Goal: Task Accomplishment & Management: Complete application form

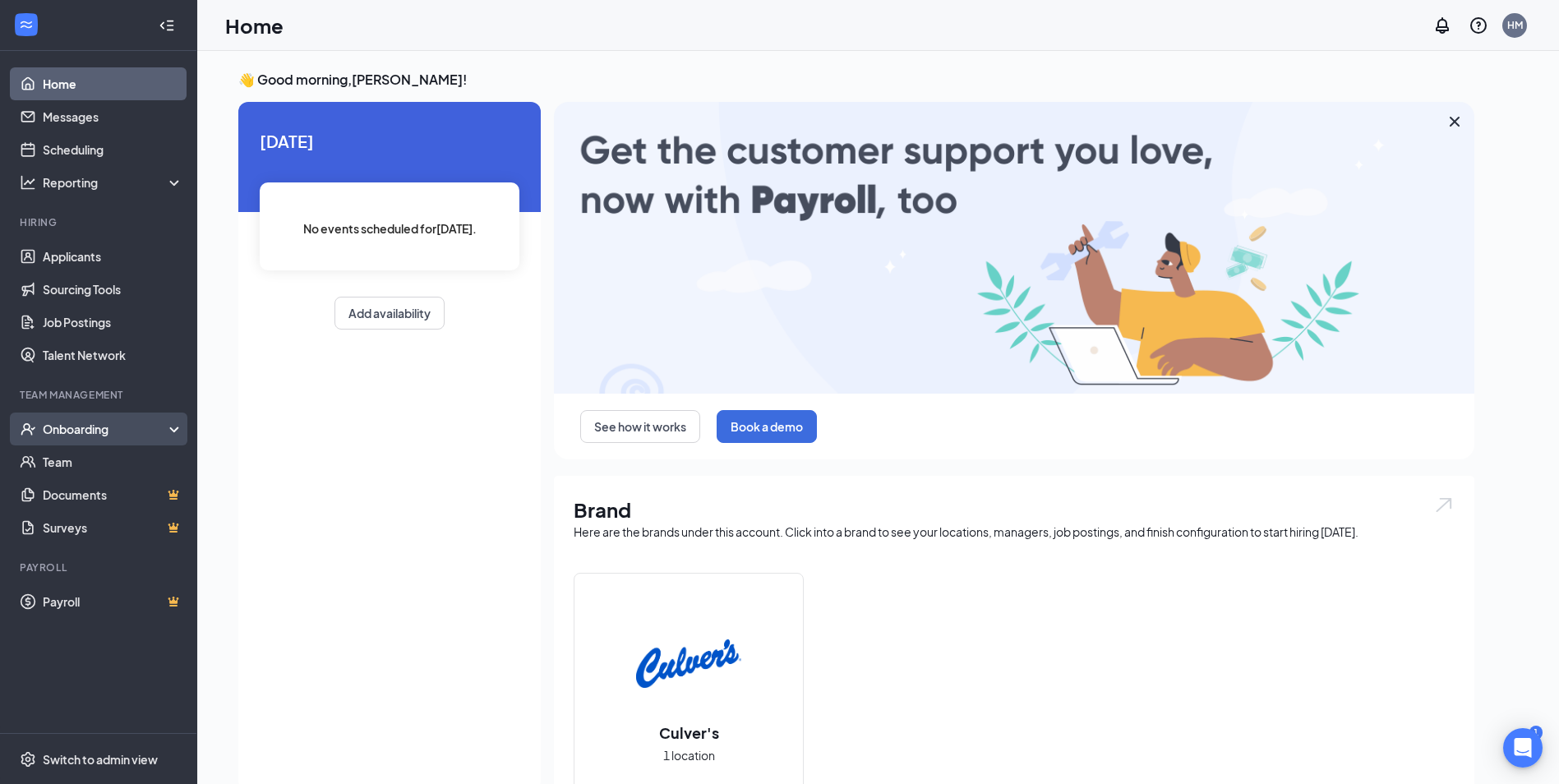
click at [107, 419] on div "Onboarding" at bounding box center [98, 429] width 197 height 33
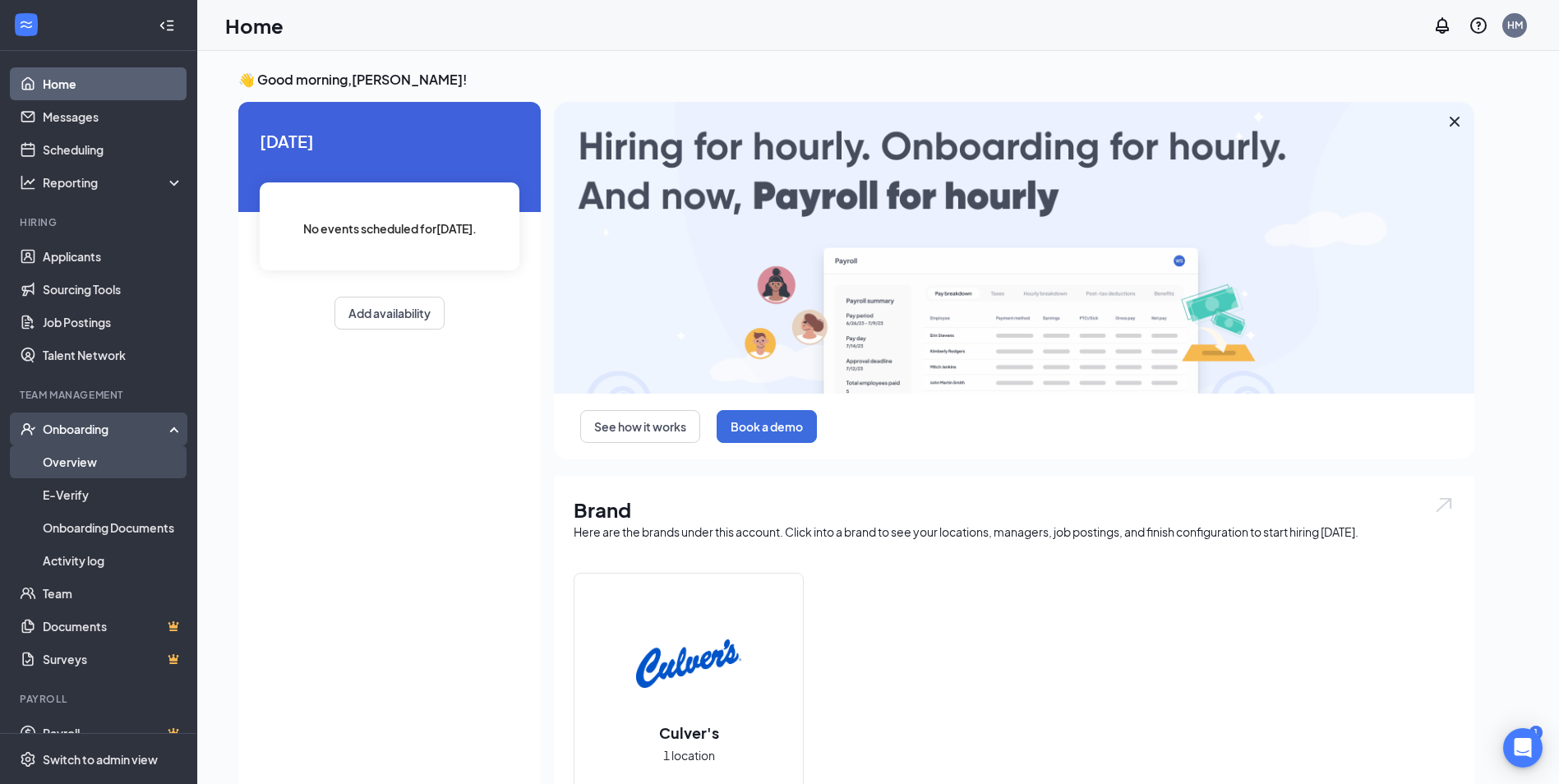
click at [115, 463] on link "Overview" at bounding box center [113, 462] width 140 height 33
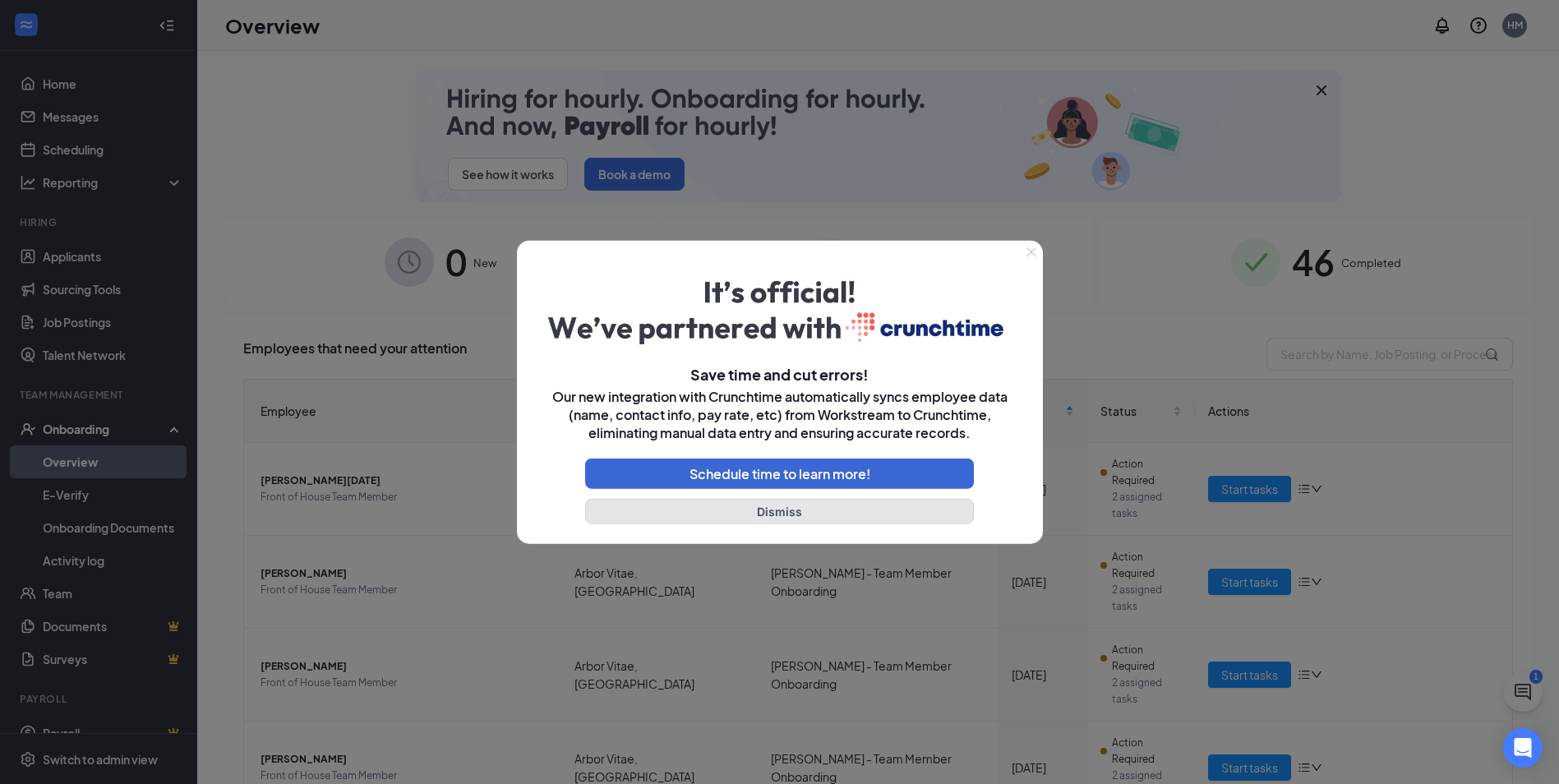
click at [818, 518] on button "Dismiss" at bounding box center [780, 511] width 389 height 26
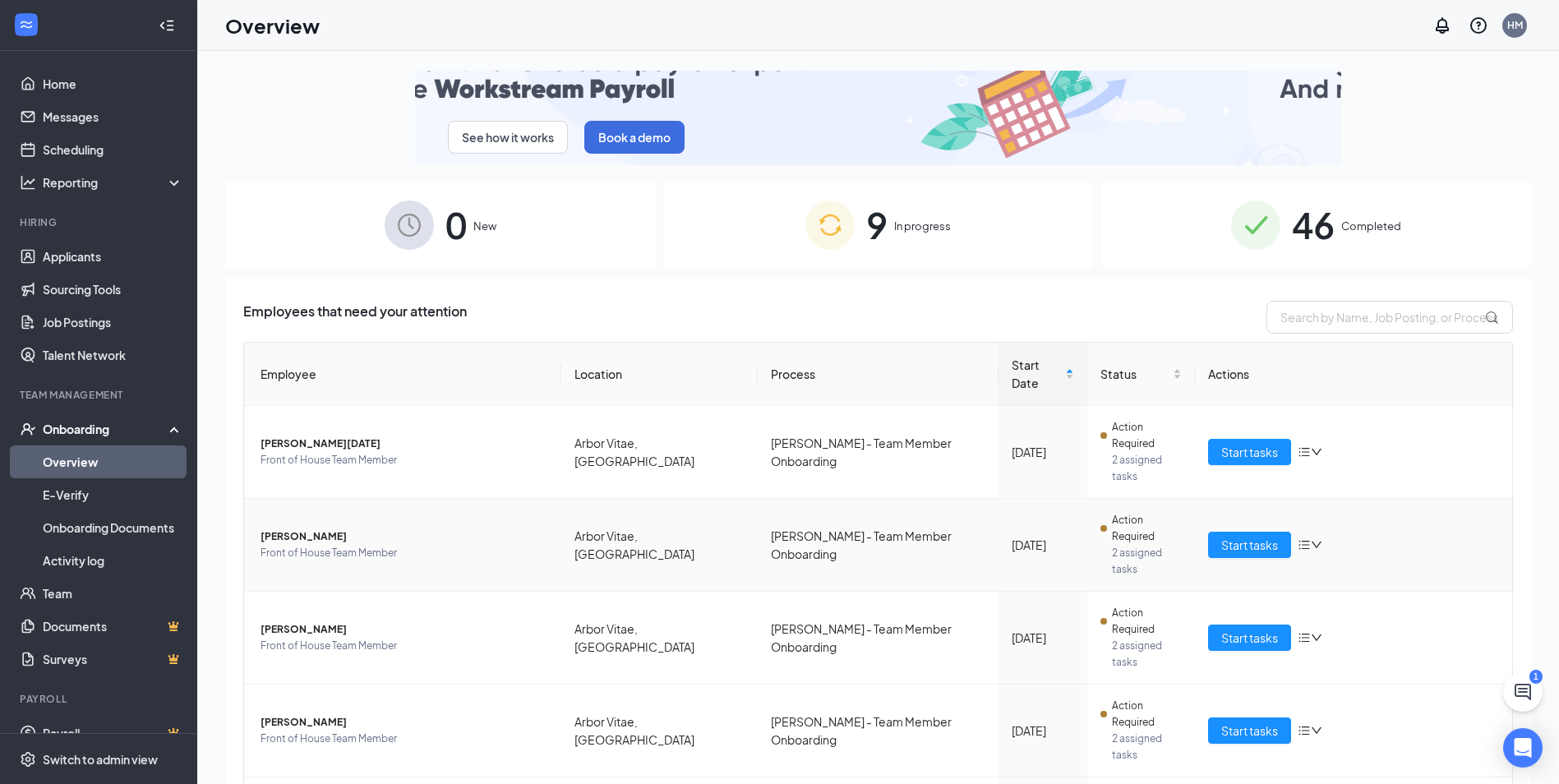
scroll to position [58, 0]
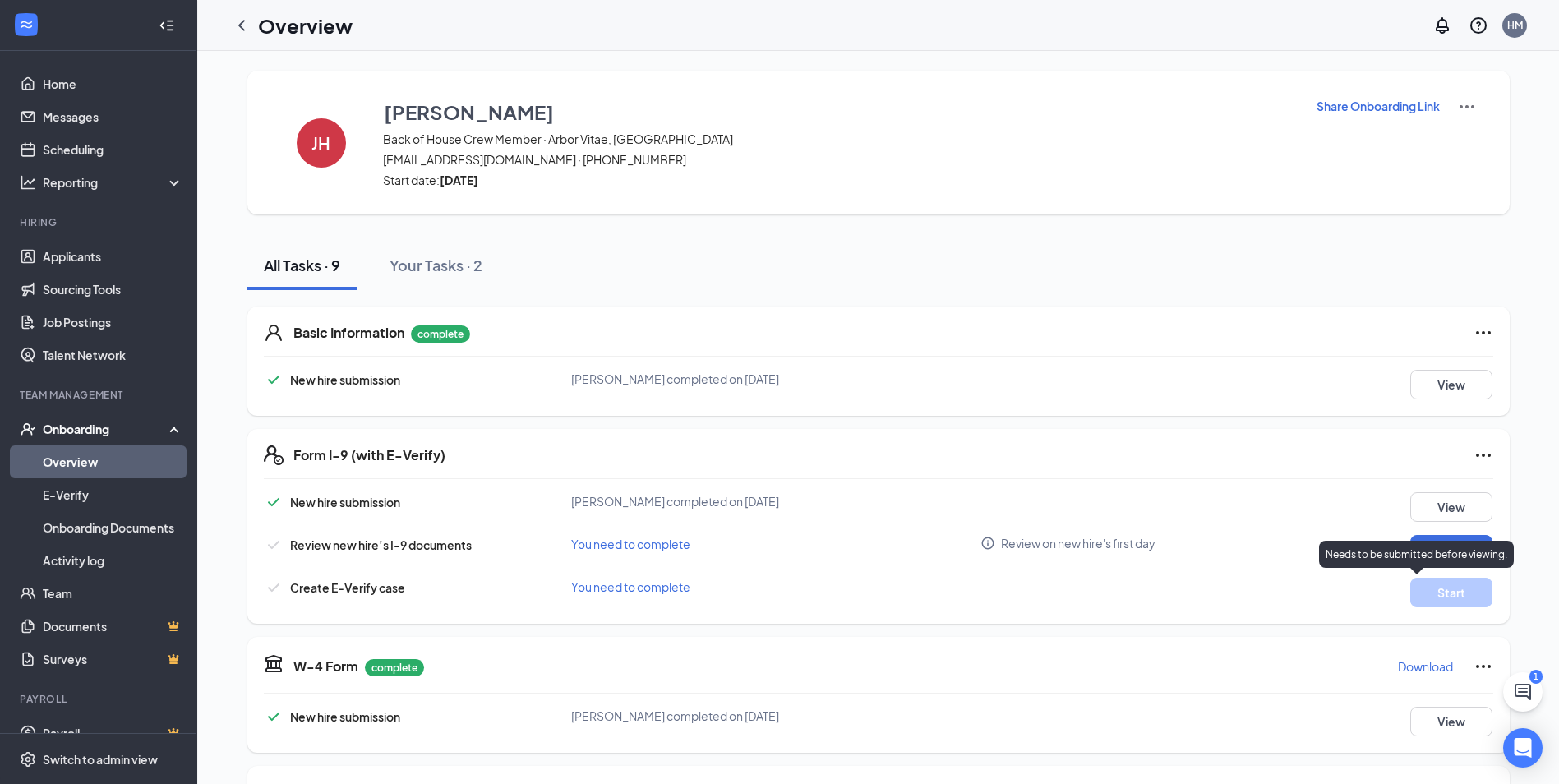
click at [1463, 553] on p "Needs to be submitted before viewing." at bounding box center [1416, 553] width 181 height 14
click at [1431, 547] on button "Review" at bounding box center [1451, 550] width 82 height 29
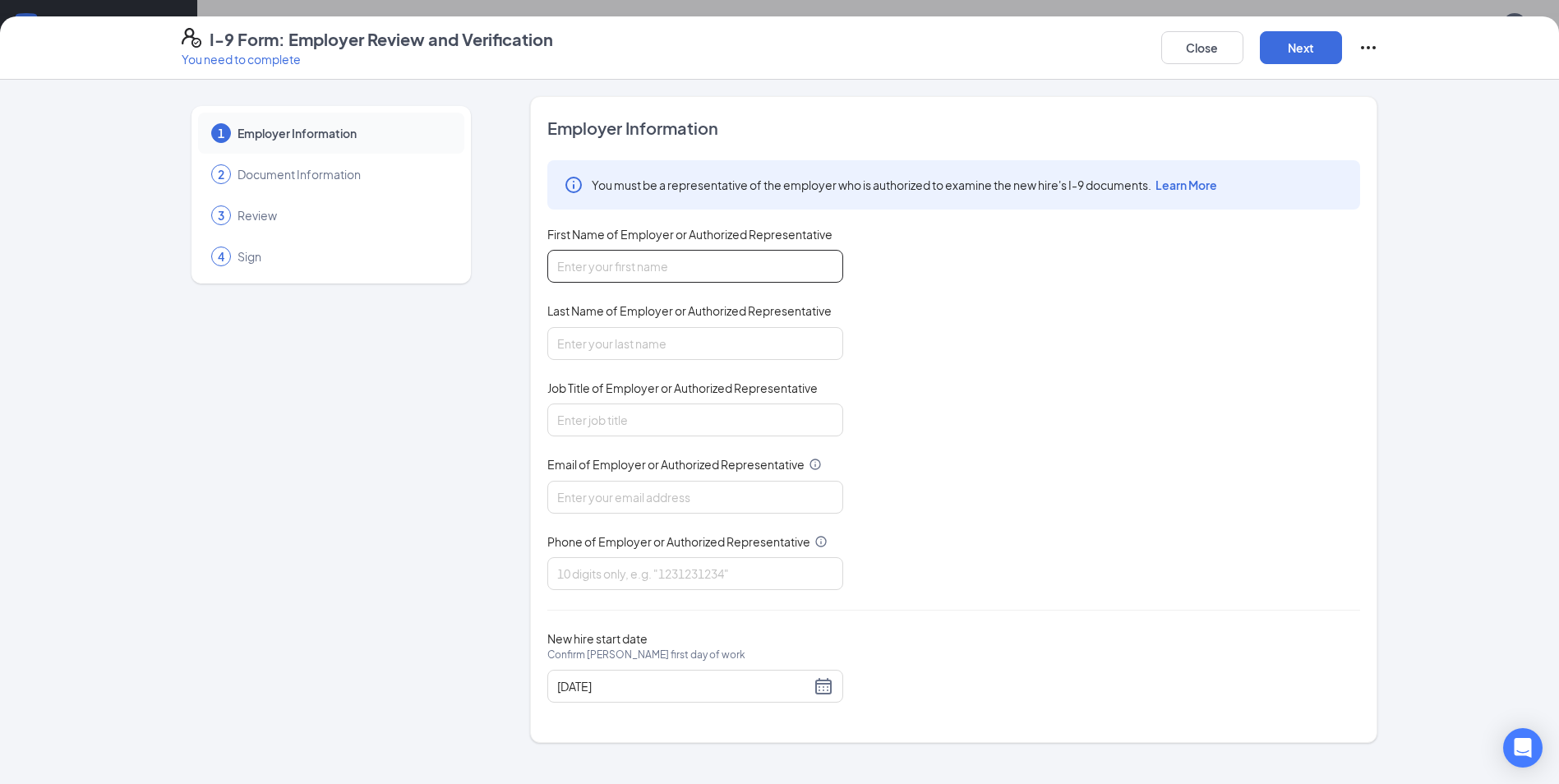
click at [655, 261] on input "First Name of Employer or Authorized Representative" at bounding box center [694, 267] width 296 height 33
click at [584, 264] on input "First Name of Employer or Authorized Representative" at bounding box center [694, 267] width 296 height 33
type input "[PERSON_NAME]"
type input "GM"
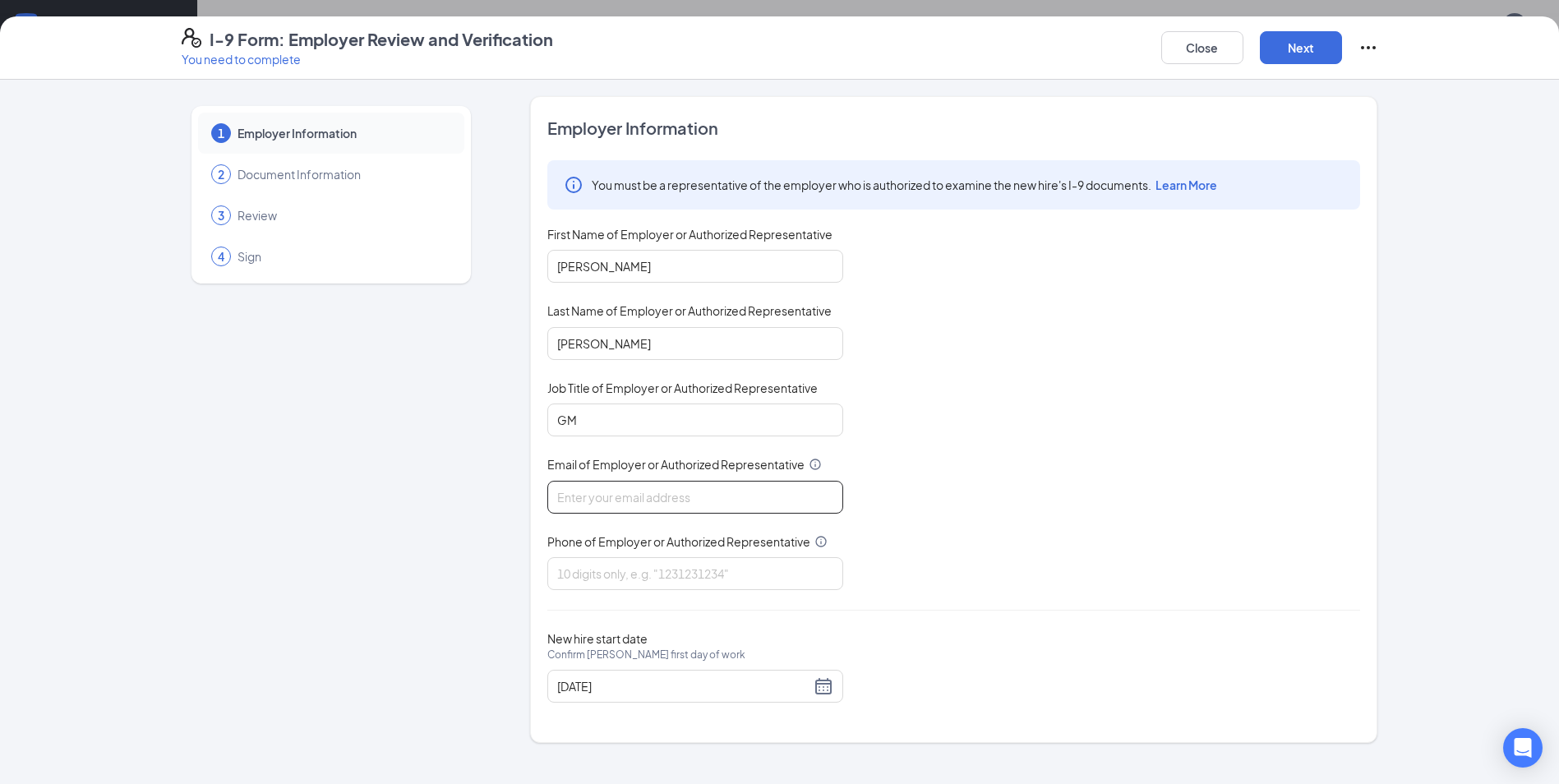
click at [618, 500] on input "Email of Employer or Authorized Representative" at bounding box center [694, 497] width 296 height 33
type input "[EMAIL_ADDRESS][DOMAIN_NAME]"
type input "7158927491"
click at [1281, 37] on button "Next" at bounding box center [1301, 48] width 82 height 33
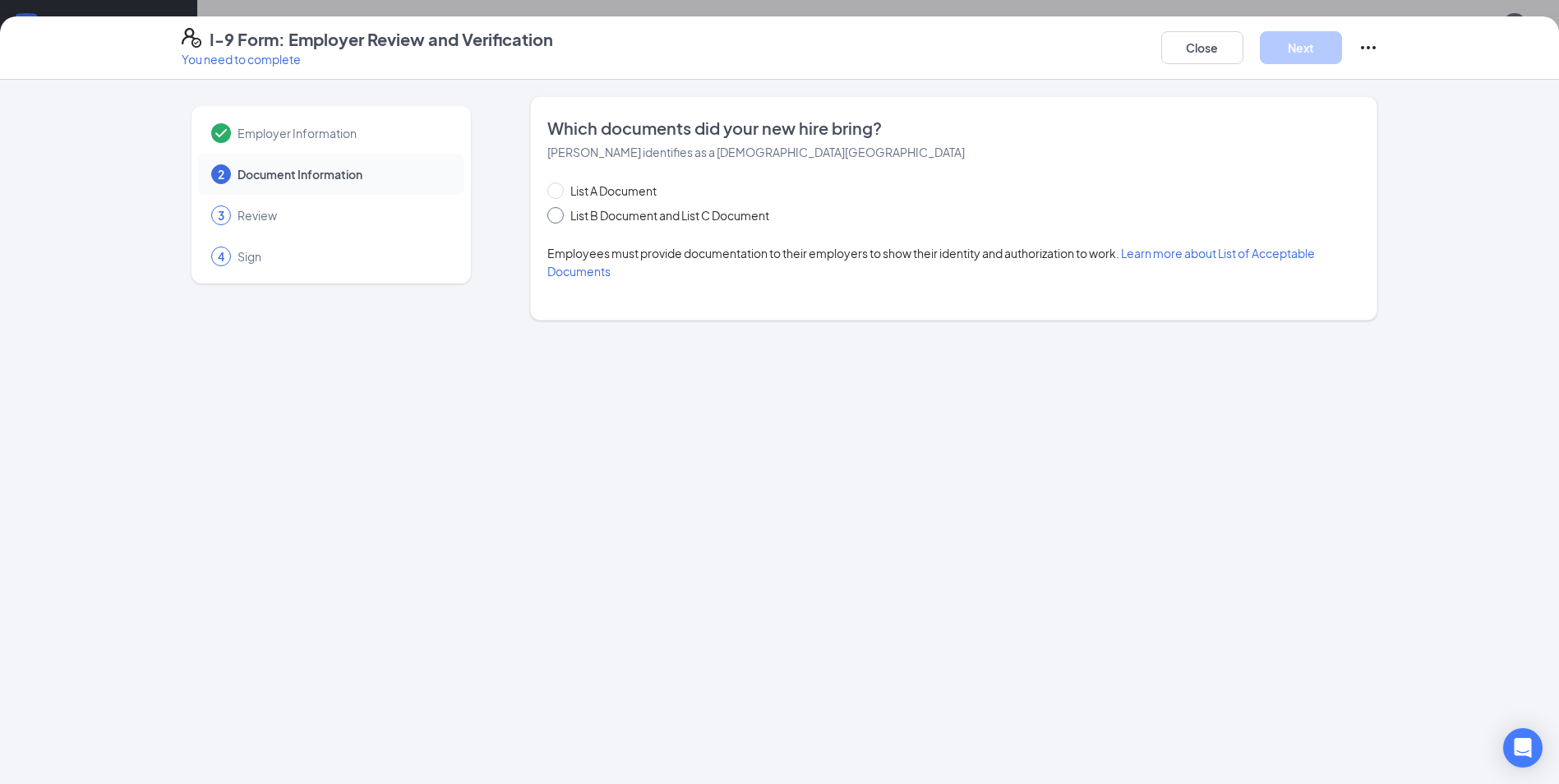
click at [568, 220] on span "List B Document and List C Document" at bounding box center [669, 215] width 212 height 18
click at [559, 219] on input "List B Document and List C Document" at bounding box center [552, 212] width 12 height 12
radio input "true"
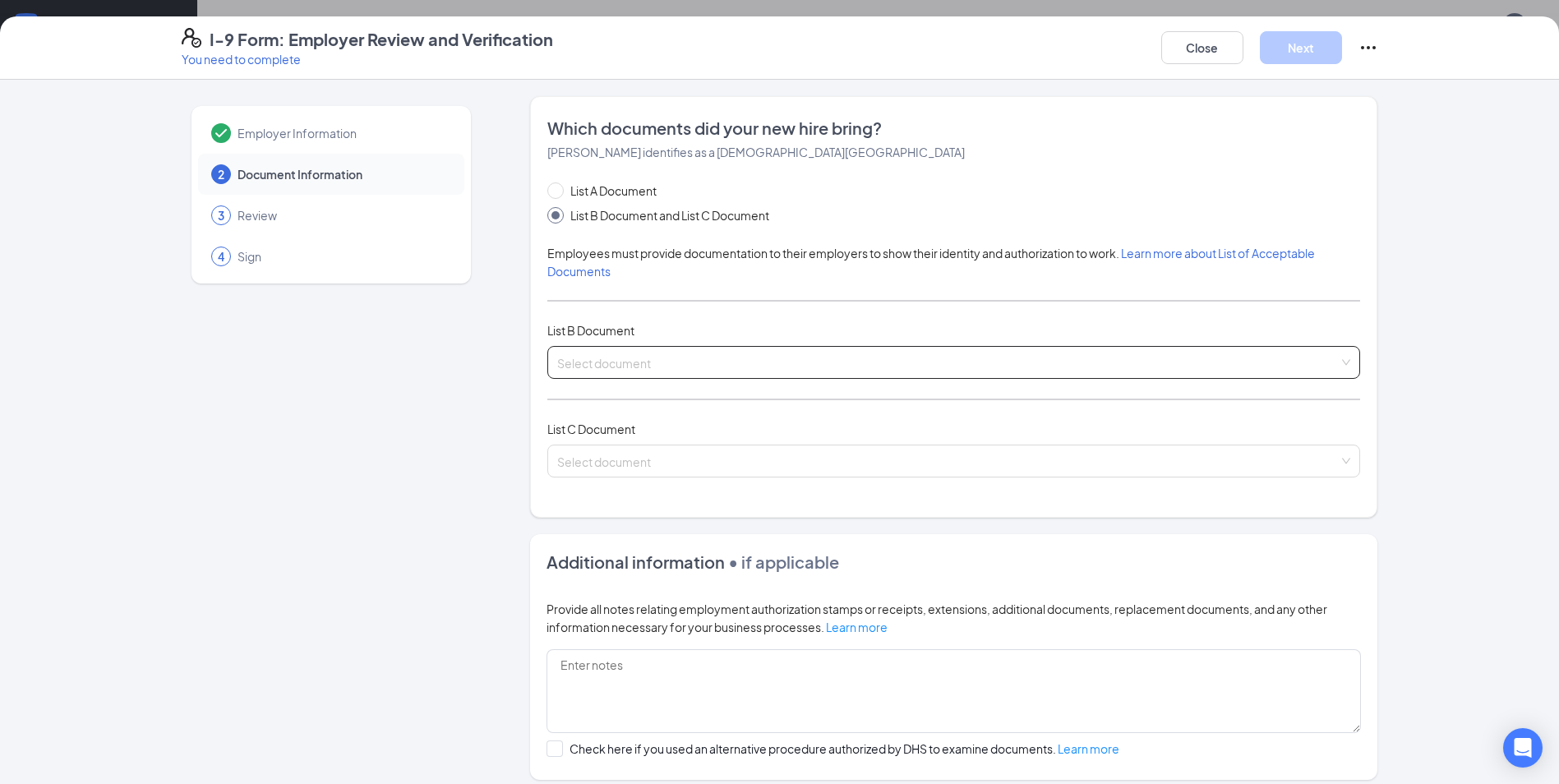
click at [656, 376] on span at bounding box center [947, 363] width 781 height 31
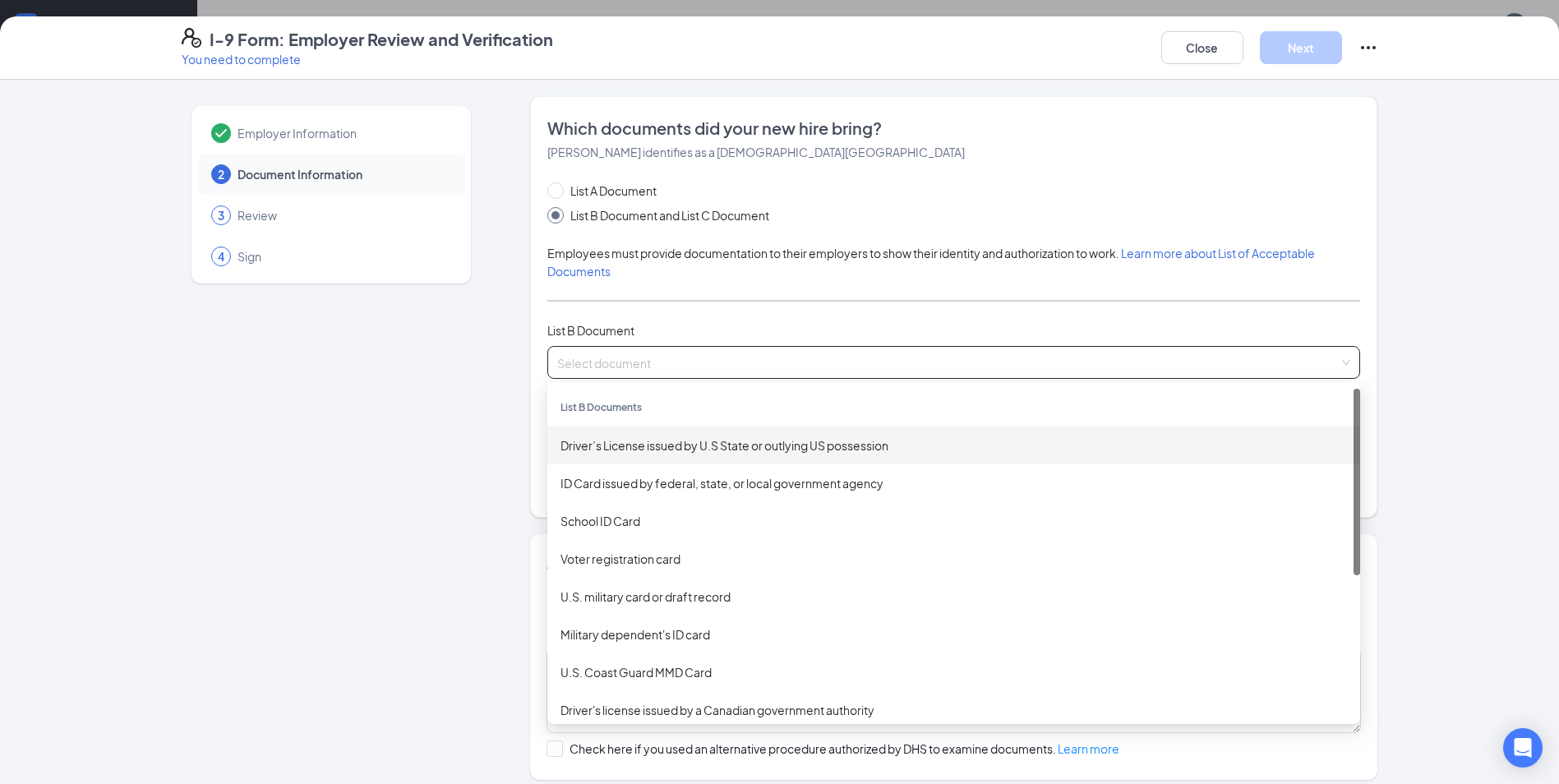
click at [669, 443] on div "Driver’s License issued by U.S State or outlying US possession" at bounding box center [954, 445] width 786 height 18
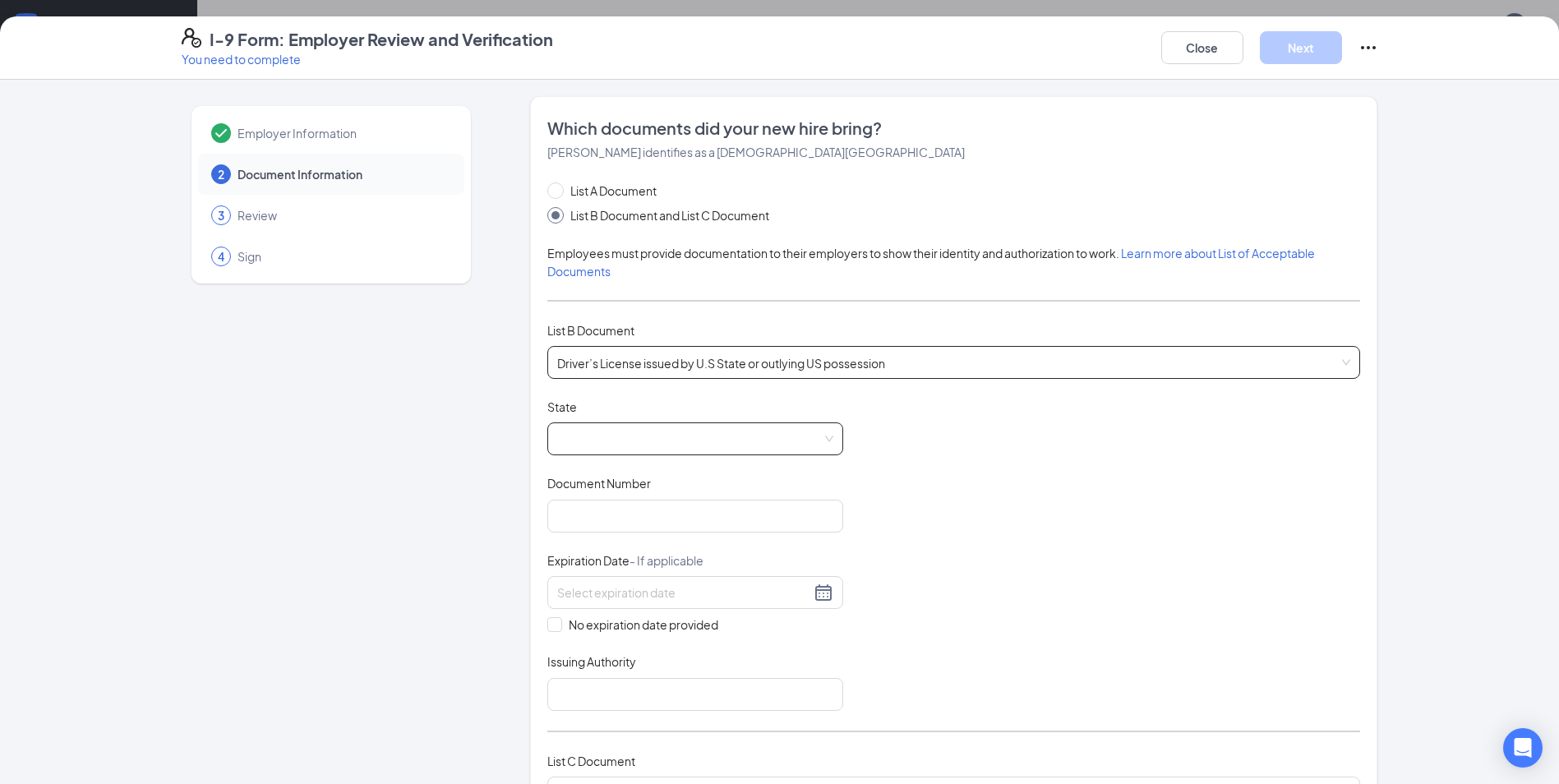
click at [660, 441] on span at bounding box center [694, 439] width 276 height 31
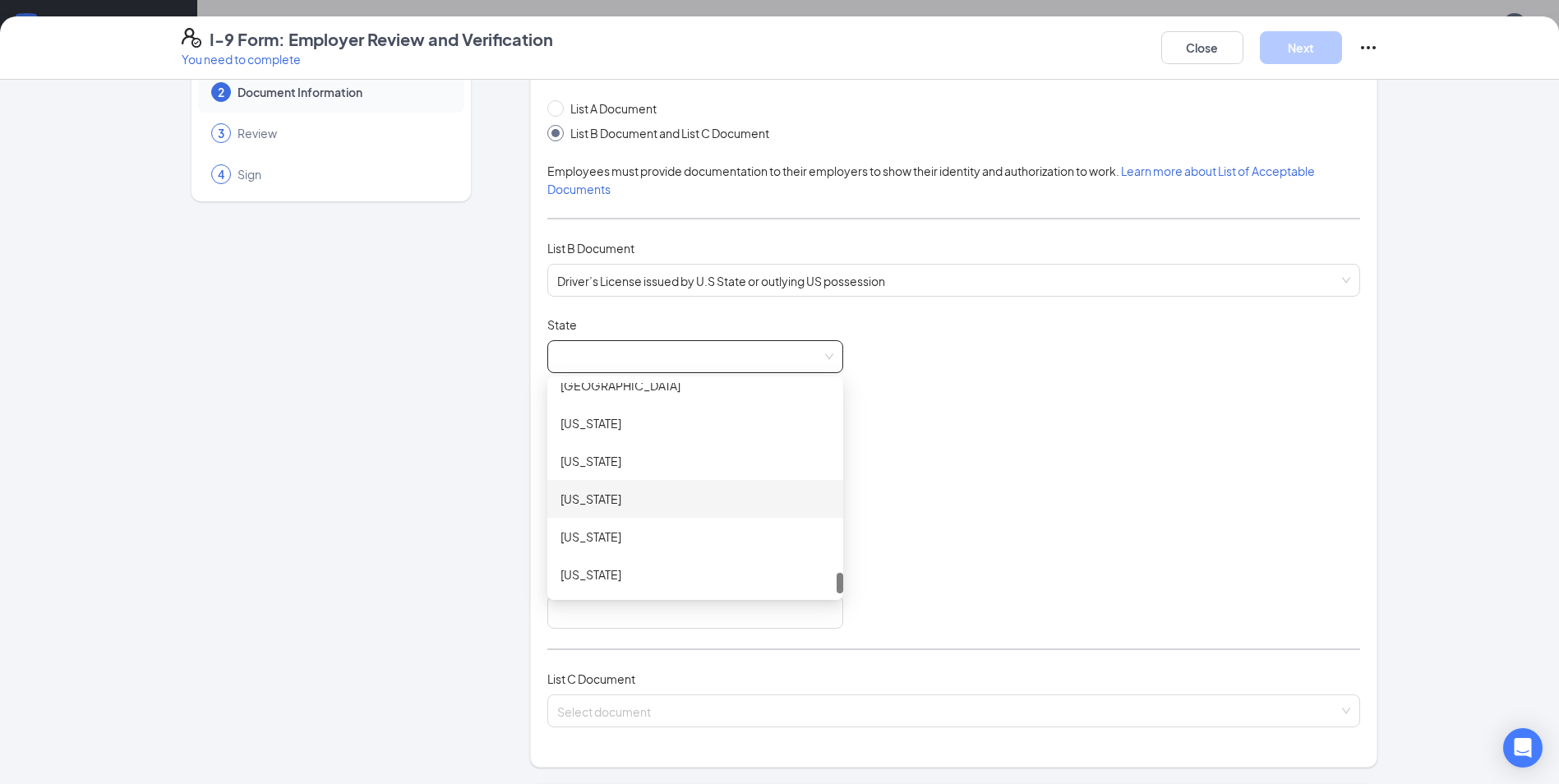
scroll to position [1660, 0]
click at [616, 486] on div "[US_STATE]" at bounding box center [695, 481] width 269 height 18
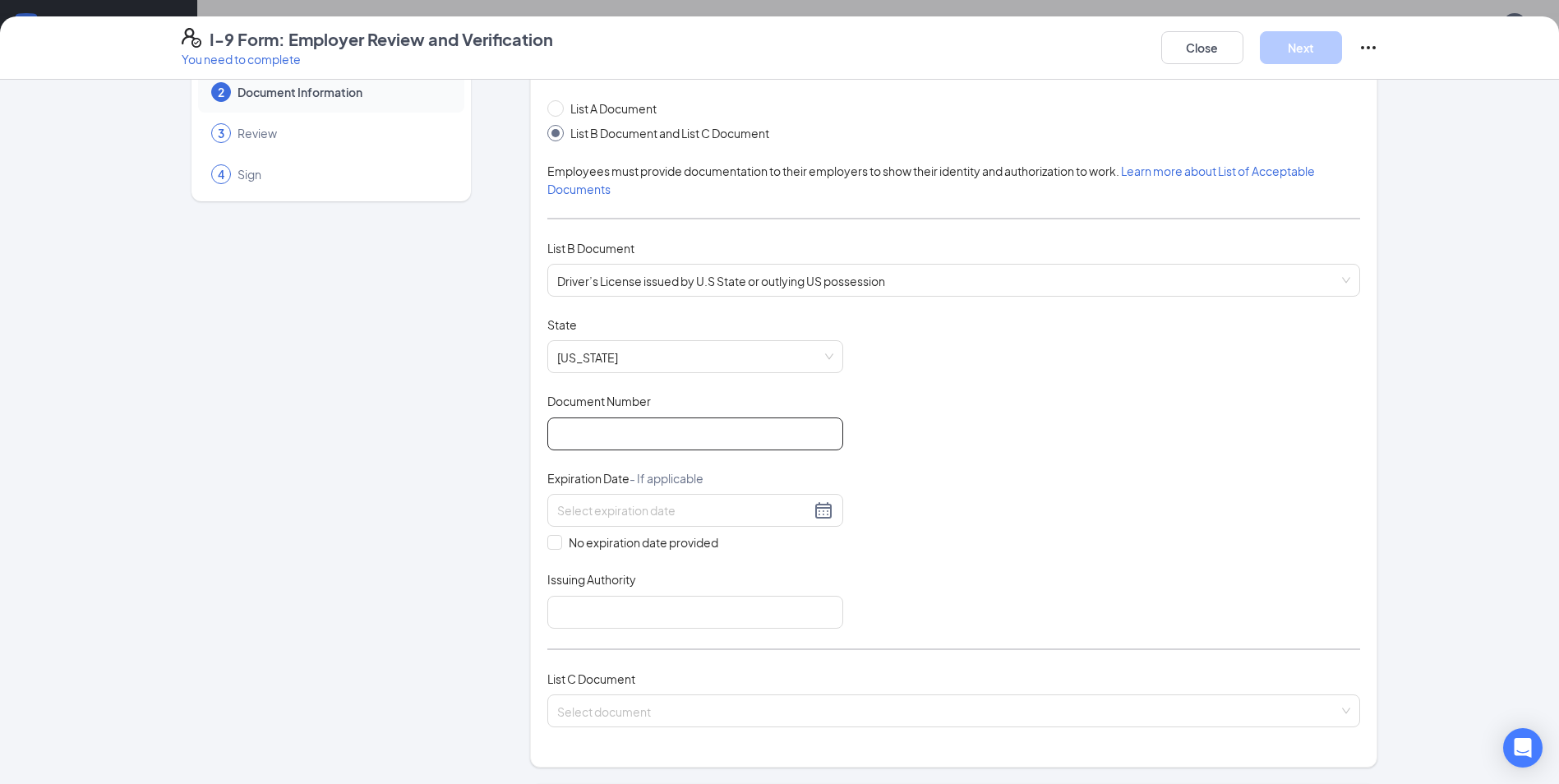
click at [599, 441] on input "Document Number" at bounding box center [694, 434] width 296 height 33
type input "154942149"
click at [820, 505] on div at bounding box center [694, 510] width 276 height 20
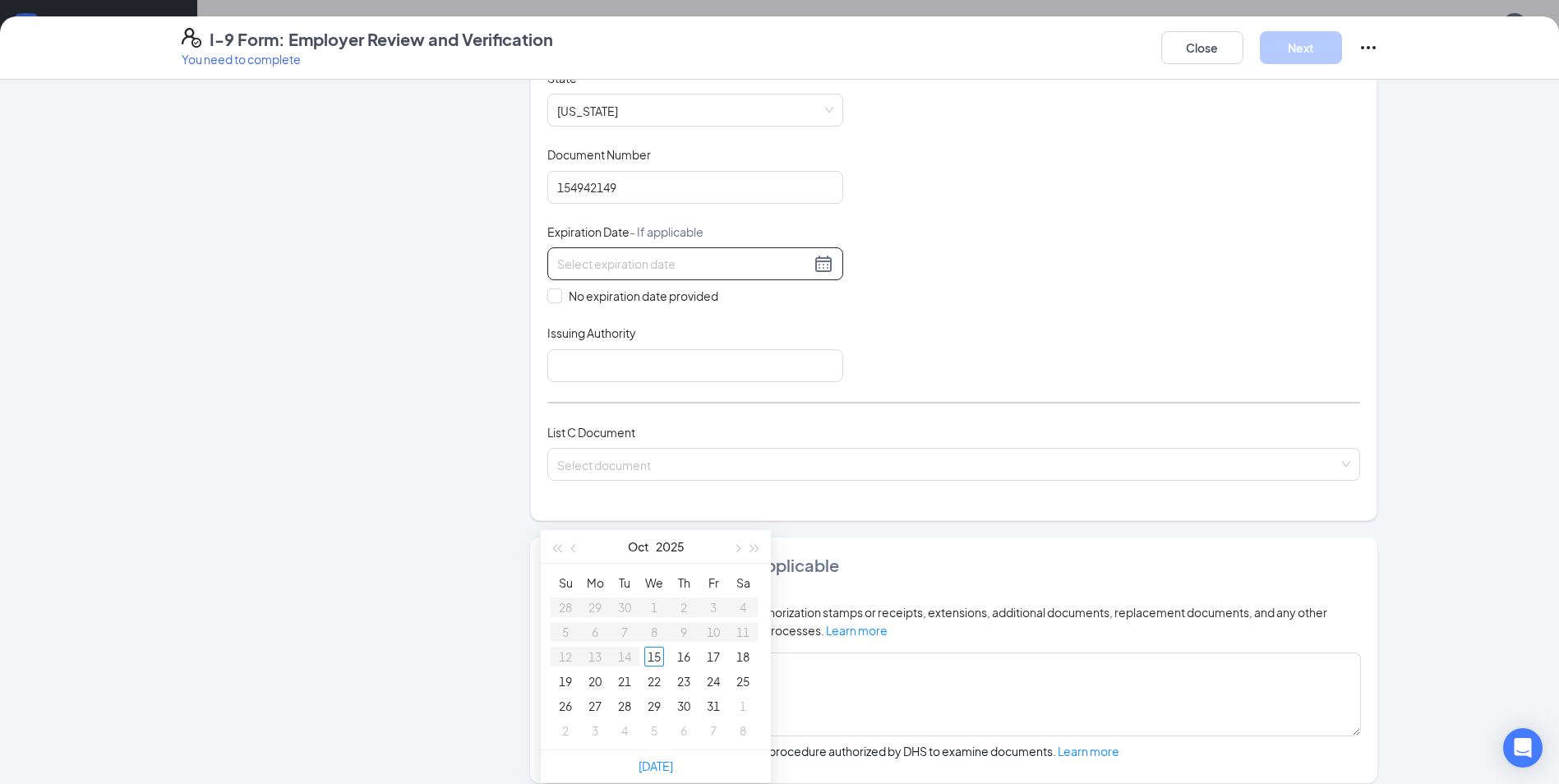
scroll to position [246, 0]
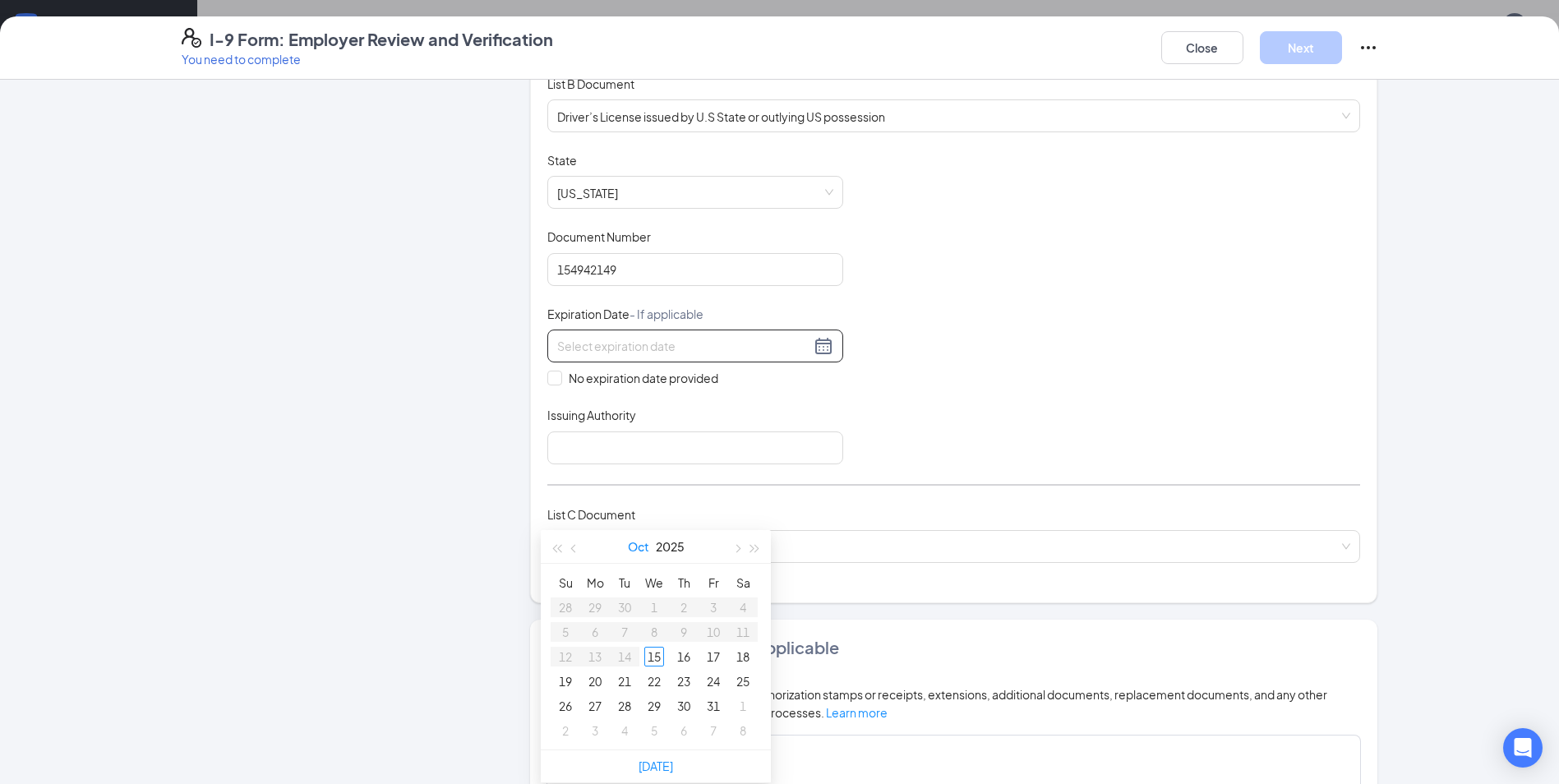
click at [640, 550] on button "Oct" at bounding box center [638, 547] width 21 height 33
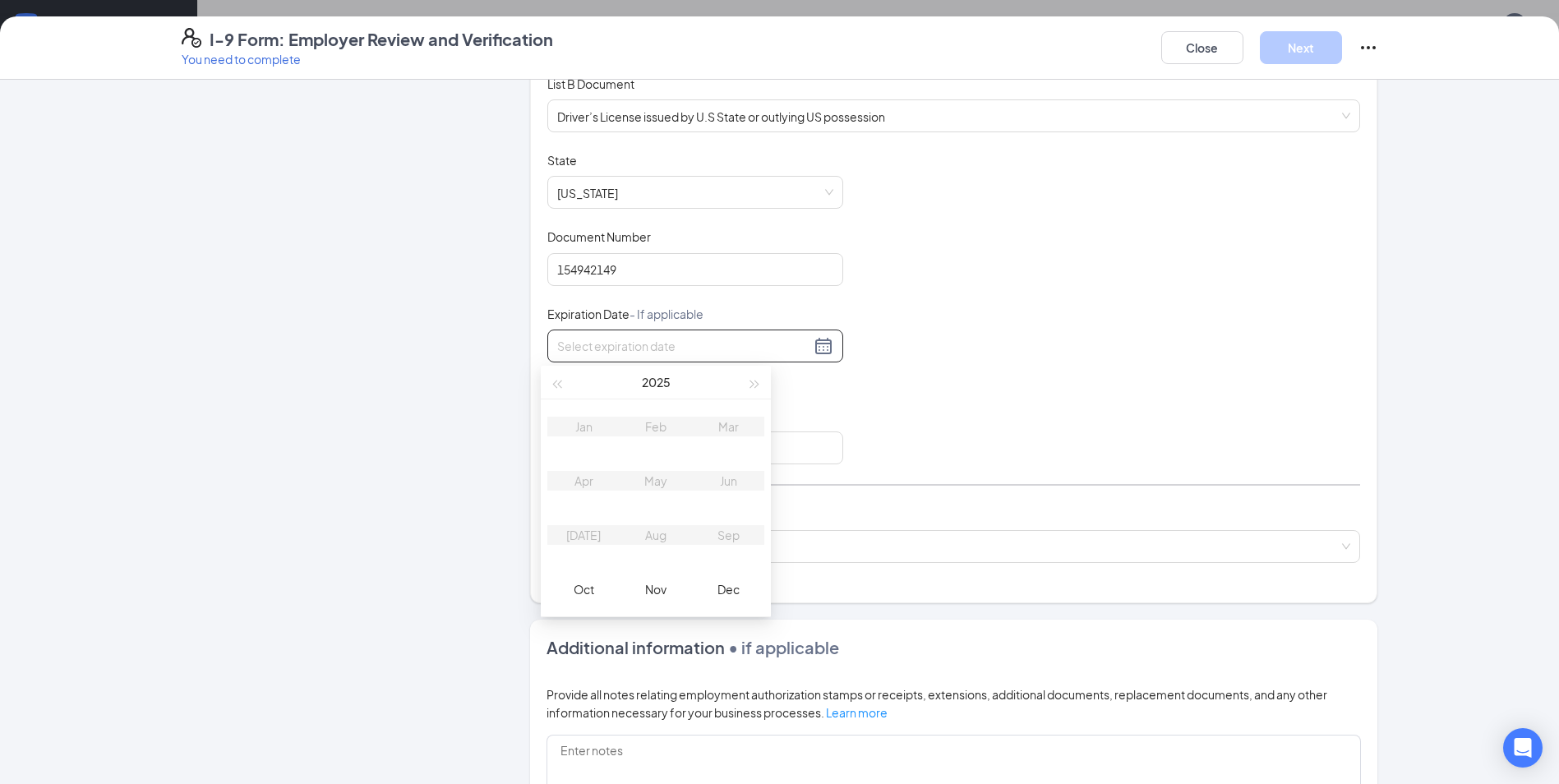
click at [670, 485] on table "Jan Feb Mar Apr May Jun [DATE] Aug Sep Oct Nov Dec" at bounding box center [655, 507] width 217 height 217
click at [660, 483] on table "Jan Feb Mar Apr May Jun [DATE] Aug Sep Oct Nov Dec" at bounding box center [655, 507] width 217 height 217
click at [660, 387] on button "2025" at bounding box center [656, 382] width 28 height 33
type input "[DATE]"
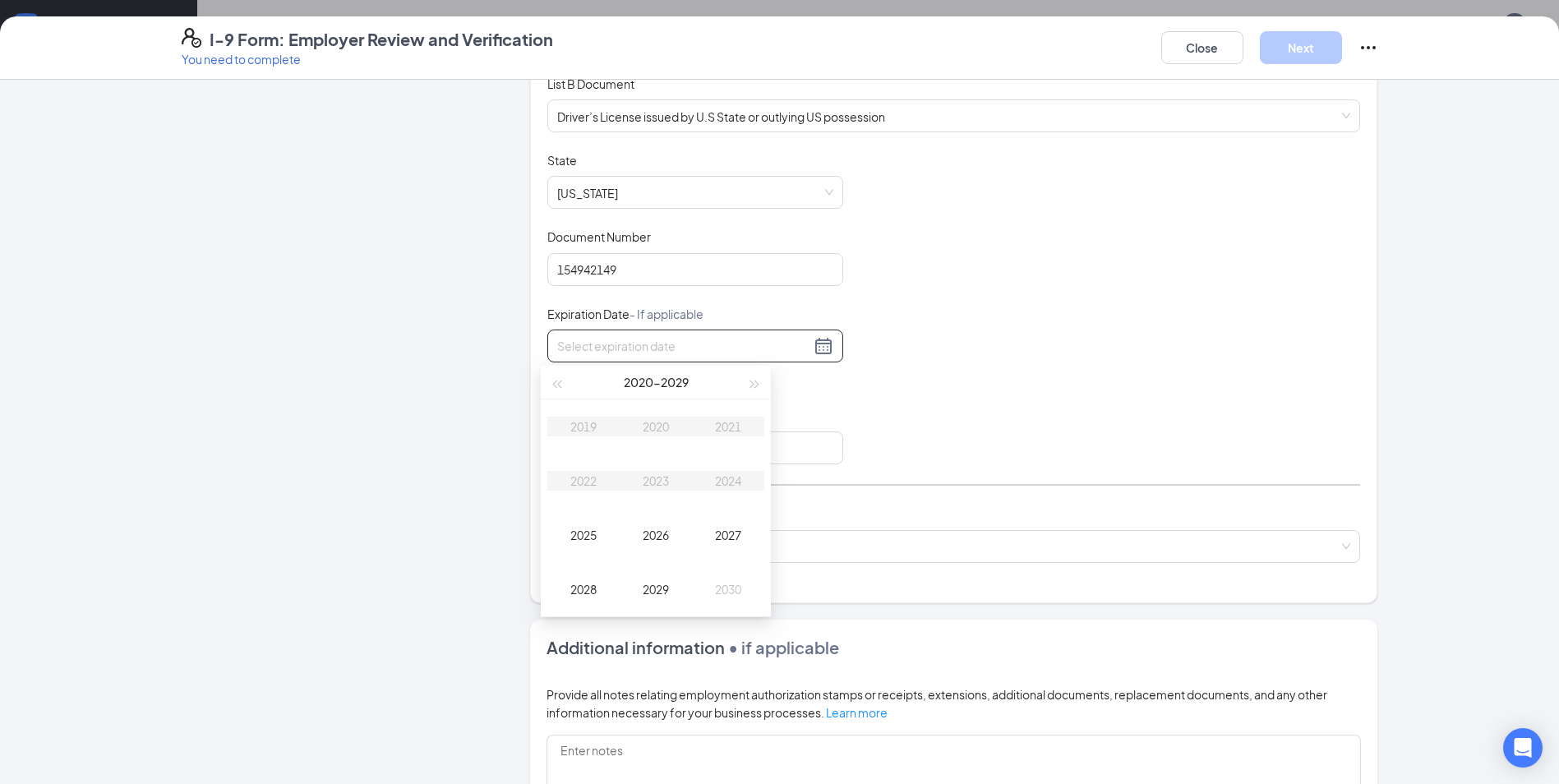
drag, startPoint x: 711, startPoint y: 386, endPoint x: 719, endPoint y: 385, distance: 8.1
click at [710, 386] on div "[DATE] - [DATE]" at bounding box center [655, 382] width 180 height 33
click at [728, 590] on div "2030" at bounding box center [728, 589] width 49 height 20
type input "[DATE]"
click at [647, 379] on button "2030" at bounding box center [656, 382] width 30 height 33
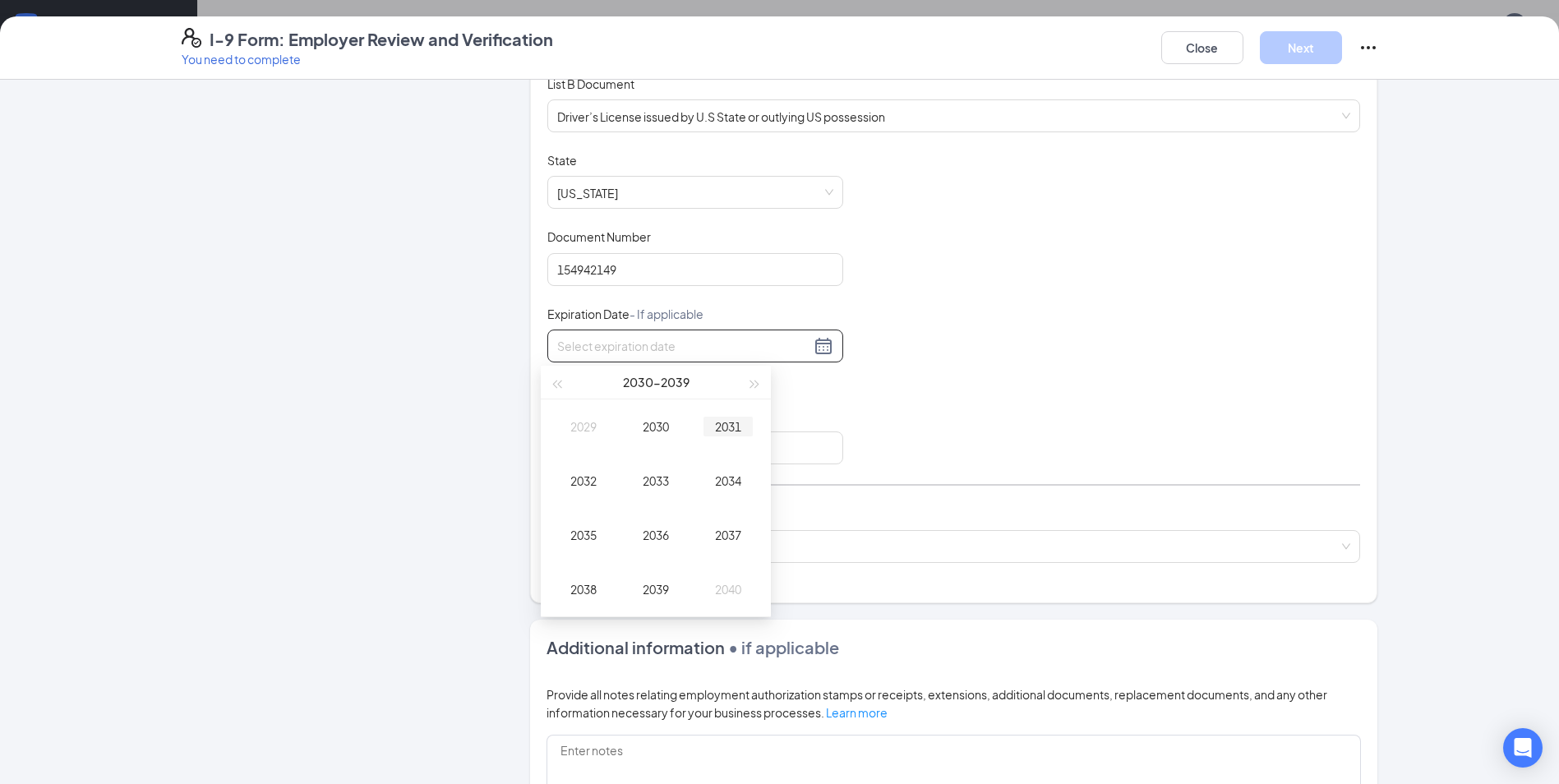
type input "[DATE]"
click at [592, 483] on div "2032" at bounding box center [583, 481] width 49 height 20
type input "[DATE]"
click at [656, 476] on div "May" at bounding box center [656, 481] width 49 height 20
type input "[DATE]"
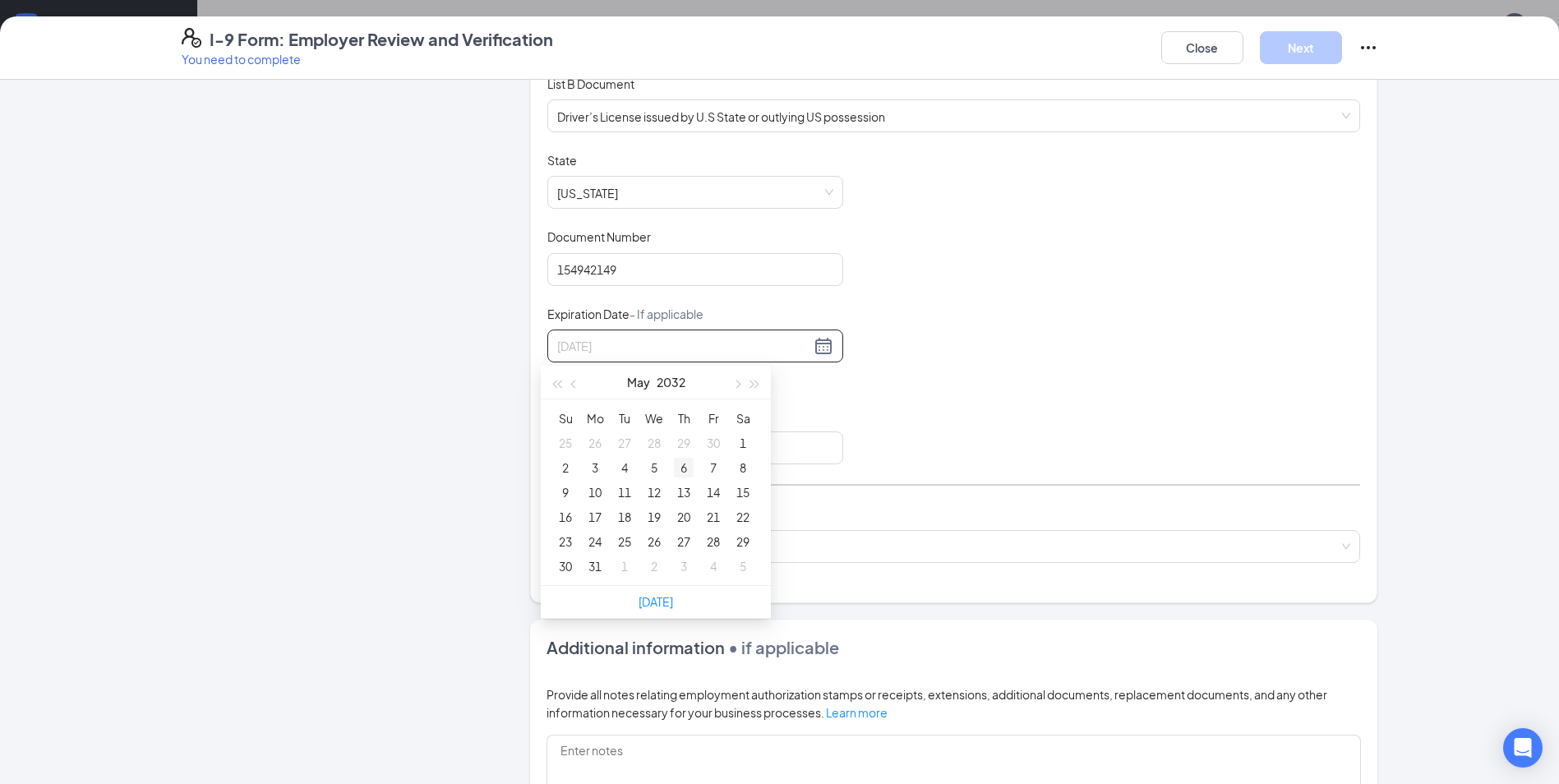
click at [682, 467] on div "6" at bounding box center [684, 468] width 20 height 20
click at [965, 355] on div "Document Title Driver’s License issued by U.S State or outlying US possession S…" at bounding box center [953, 308] width 812 height 312
click at [729, 437] on input "Issuing Authority" at bounding box center [694, 448] width 296 height 33
click at [642, 559] on span at bounding box center [947, 546] width 781 height 31
type input "[US_STATE]"
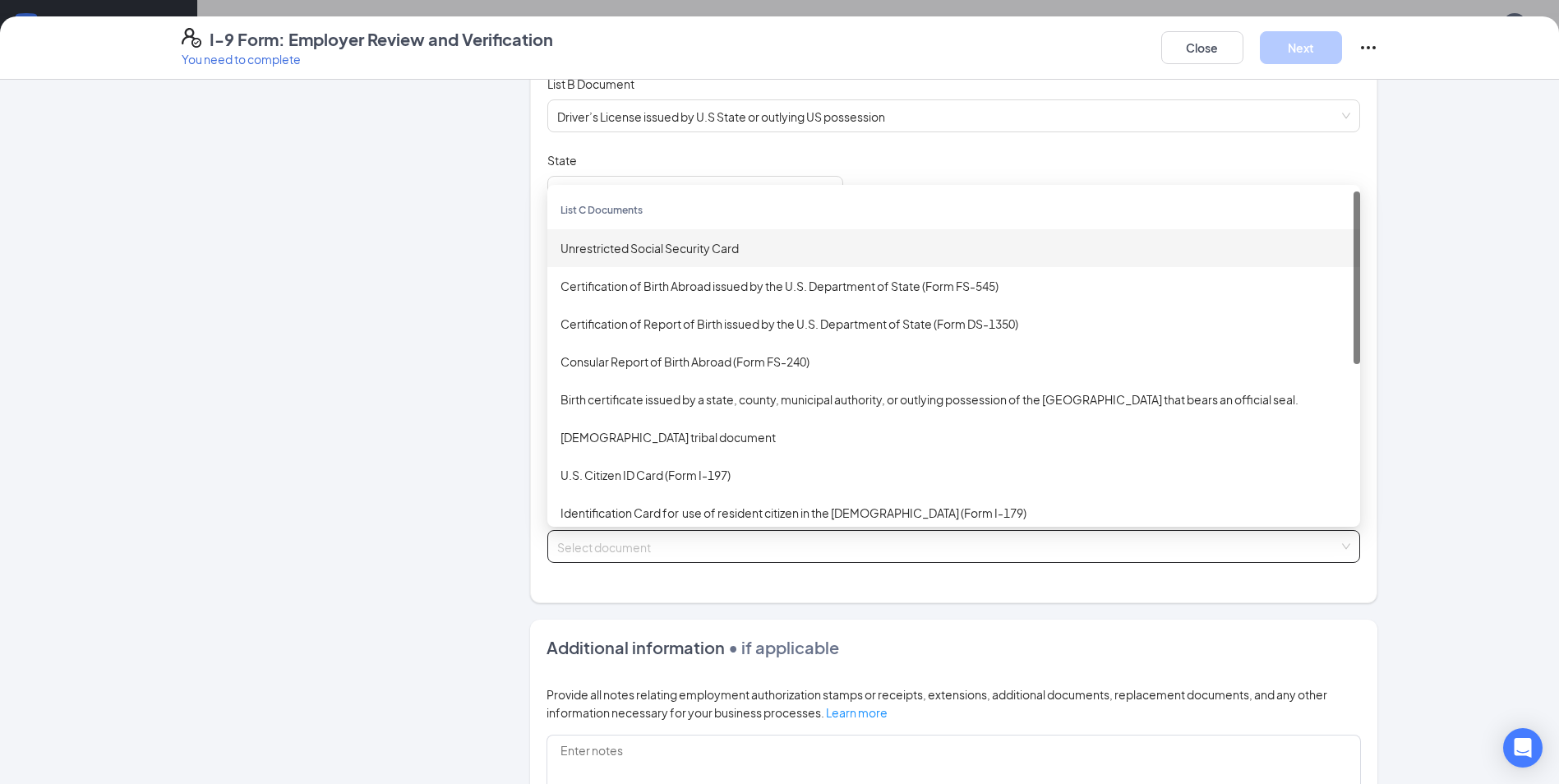
click at [627, 251] on div "Unrestricted Social Security Card" at bounding box center [954, 248] width 786 height 18
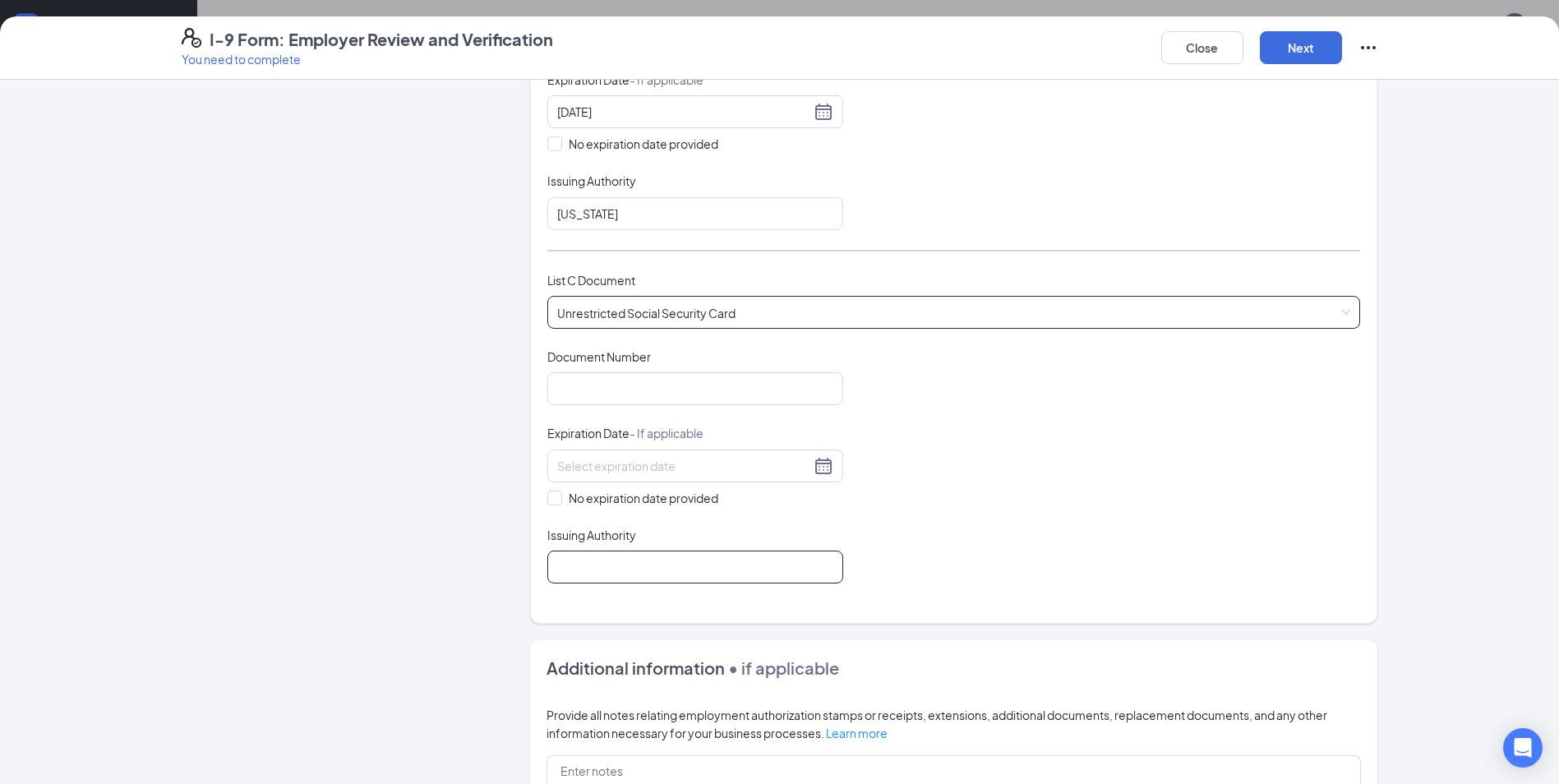
scroll to position [575, 0]
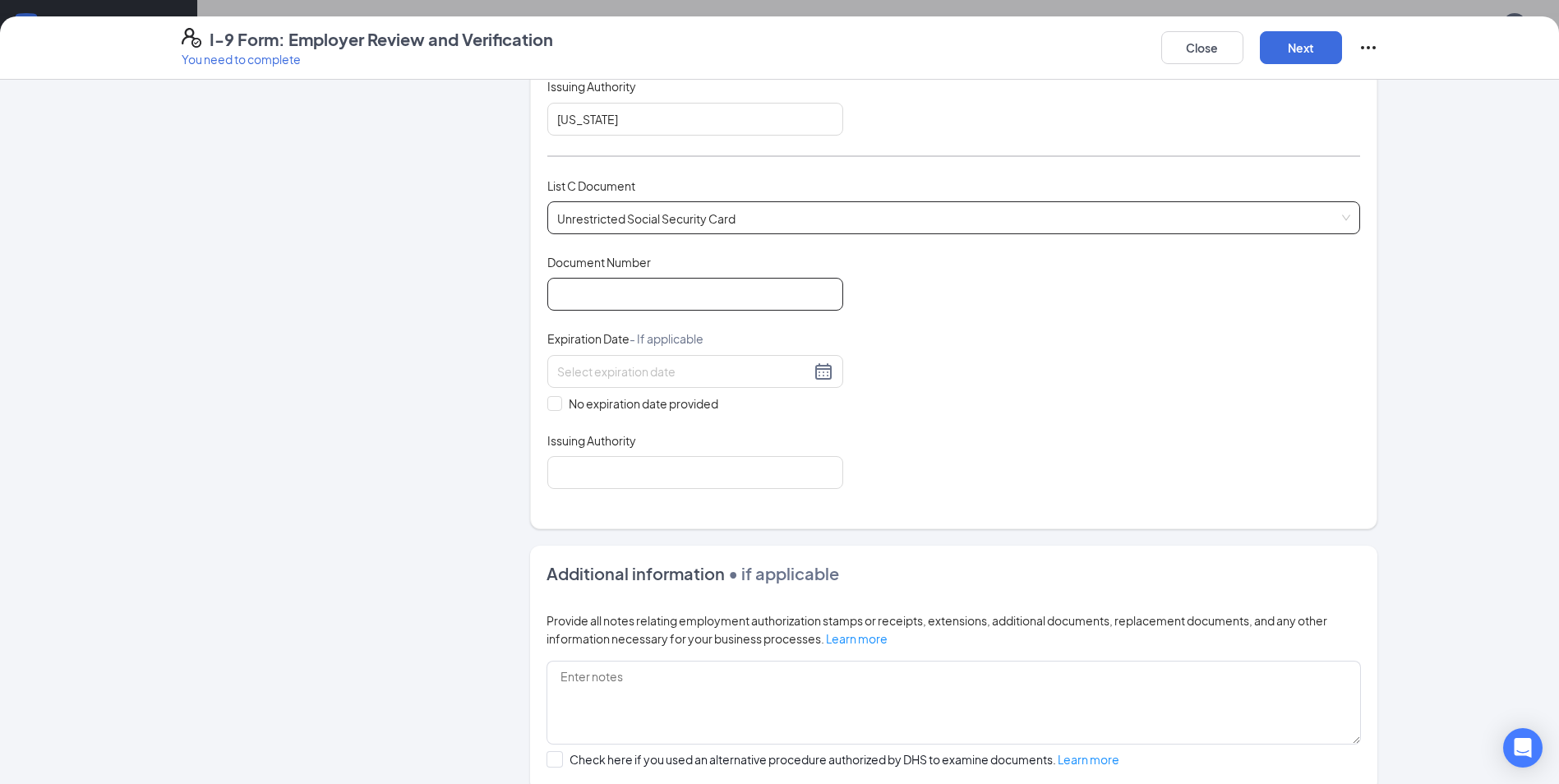
click at [627, 298] on input "Document Number" at bounding box center [694, 294] width 296 height 33
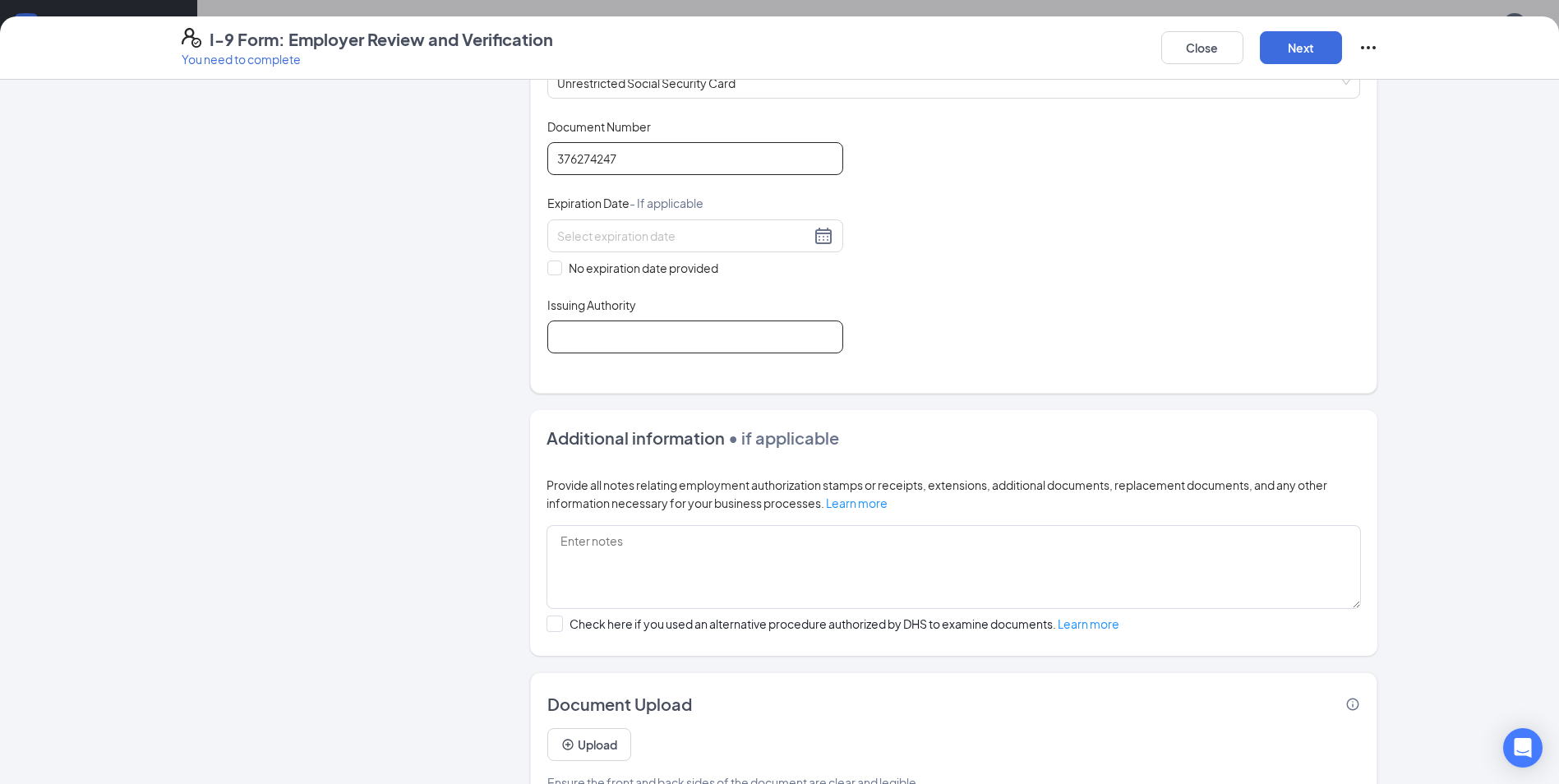
scroll to position [739, 0]
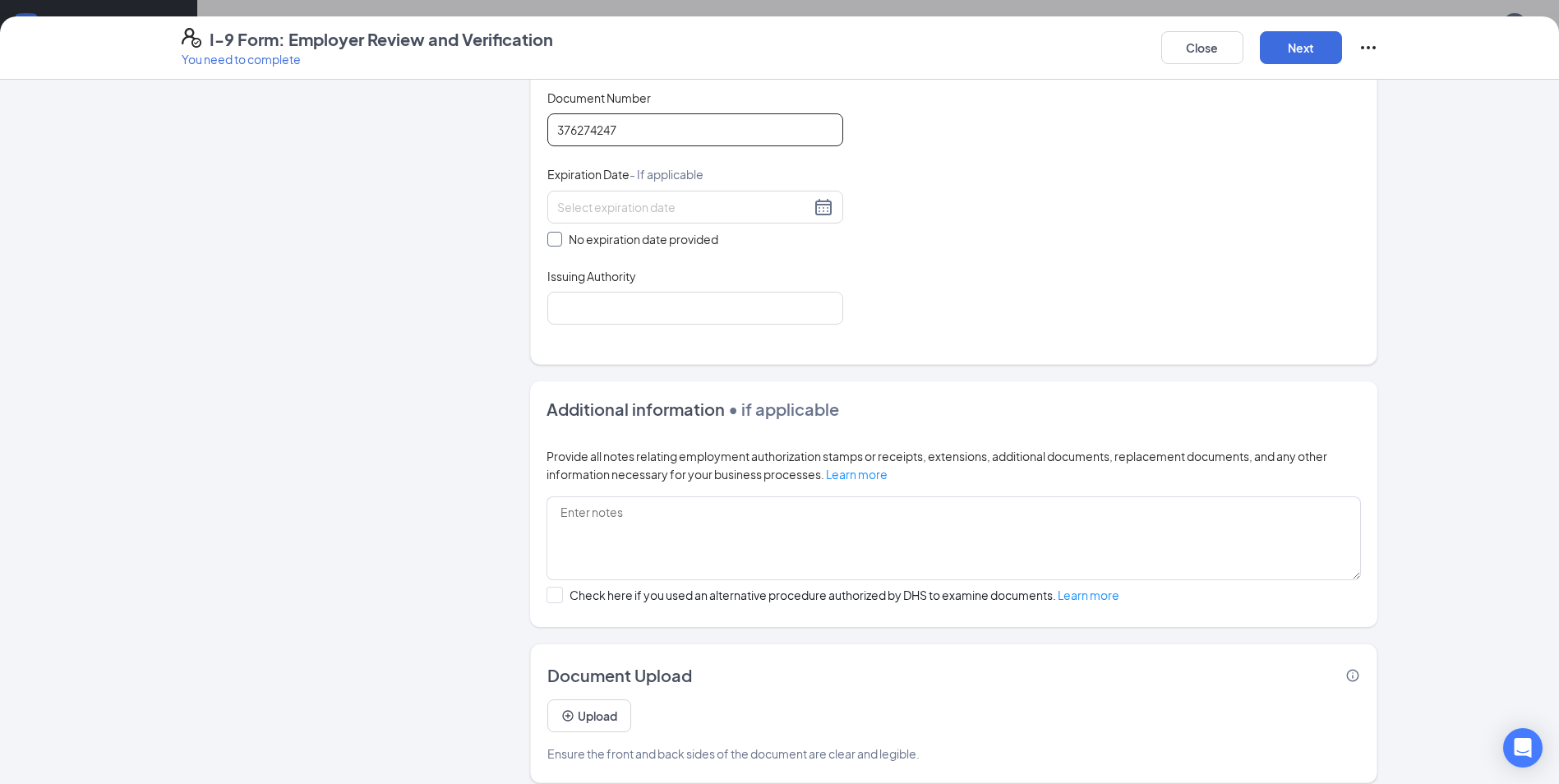
type input "376274247"
click at [547, 242] on input "No expiration date provided" at bounding box center [552, 237] width 12 height 12
checkbox input "true"
click at [571, 315] on input "Issuing Authority" at bounding box center [694, 311] width 296 height 33
type input "social security administration"
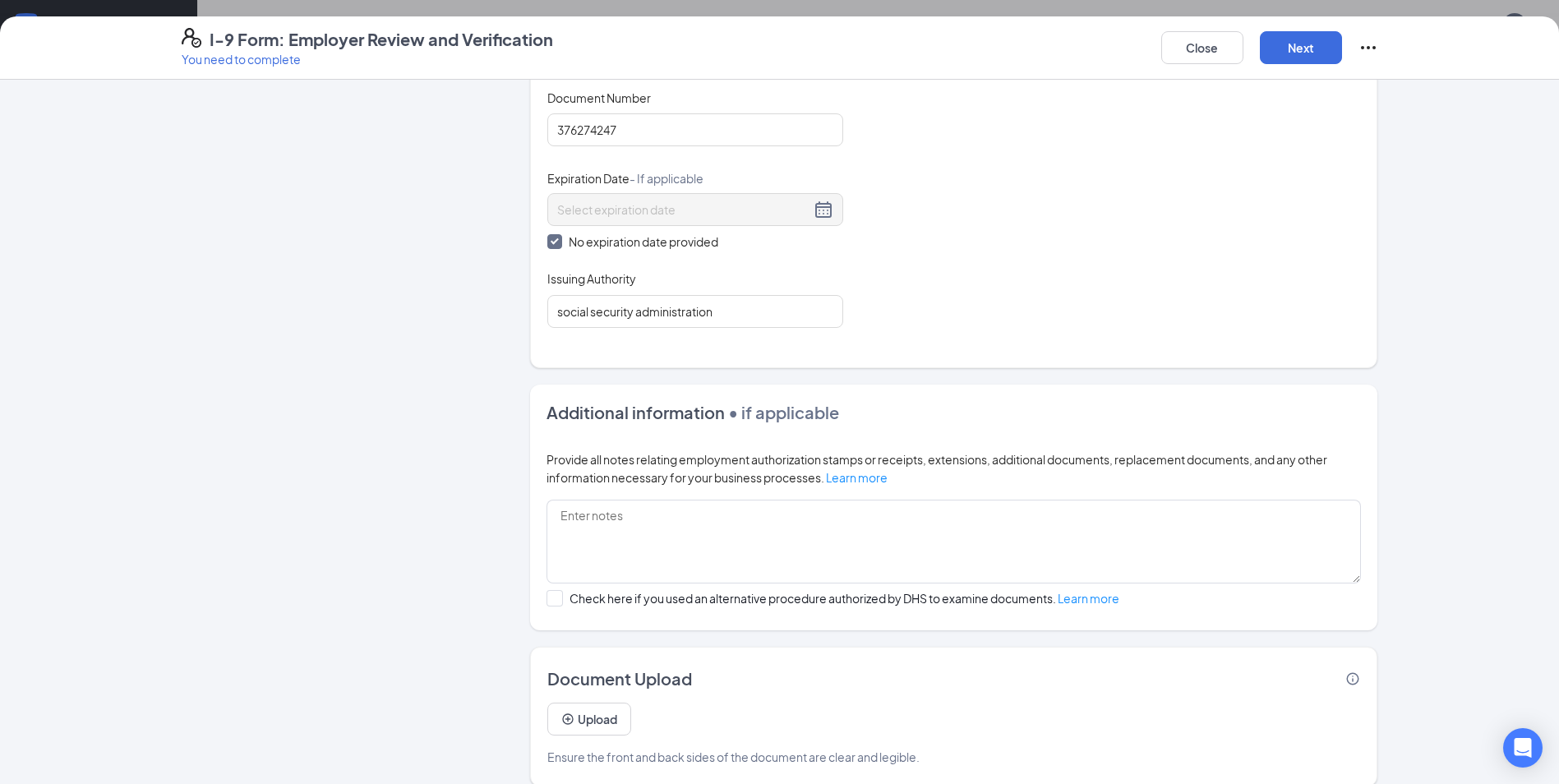
click at [969, 301] on div "Document Title Unrestricted Social Security Card Document Number 376274247 Expi…" at bounding box center [953, 209] width 812 height 238
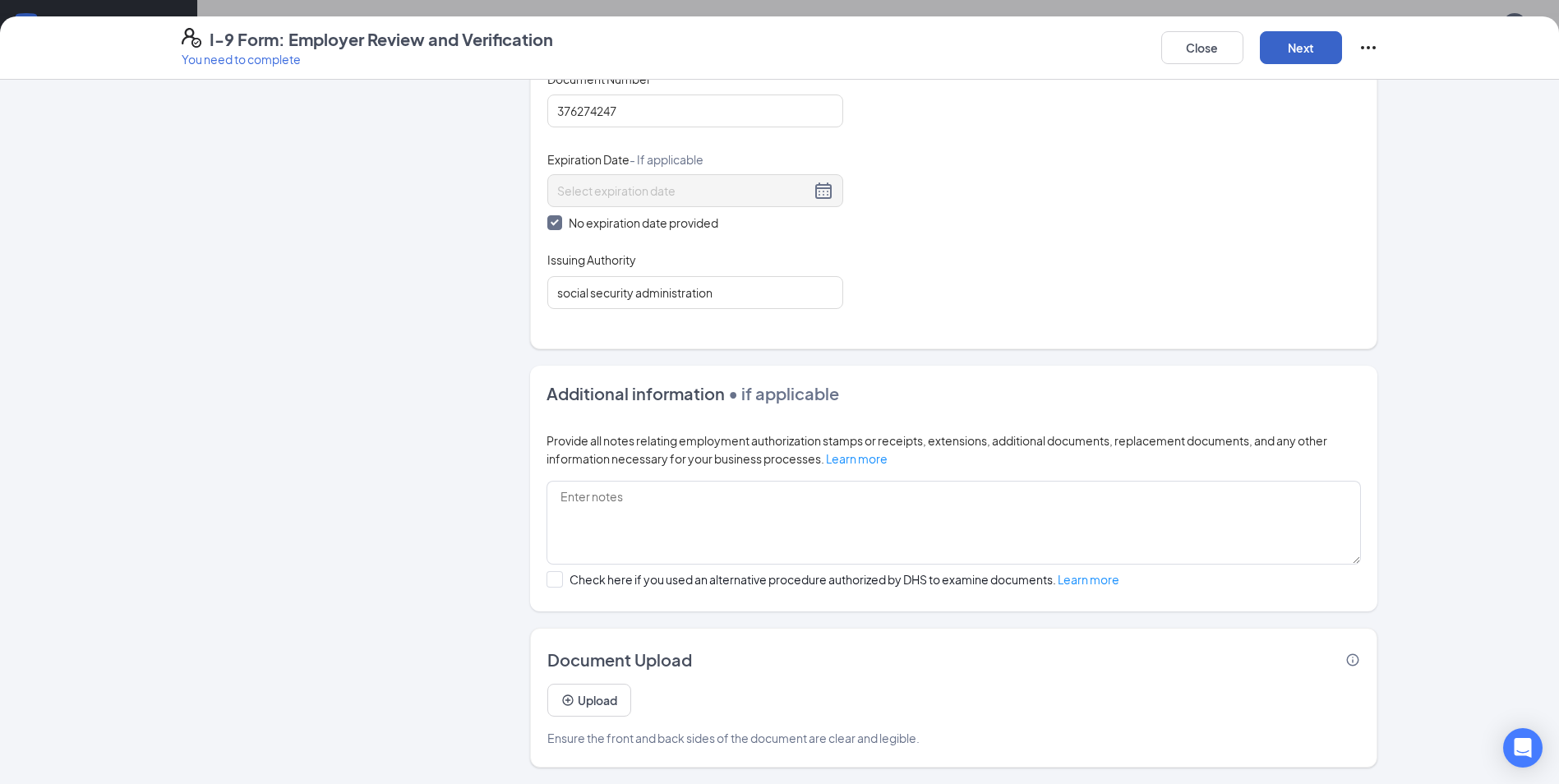
click at [1282, 53] on button "Next" at bounding box center [1301, 48] width 82 height 33
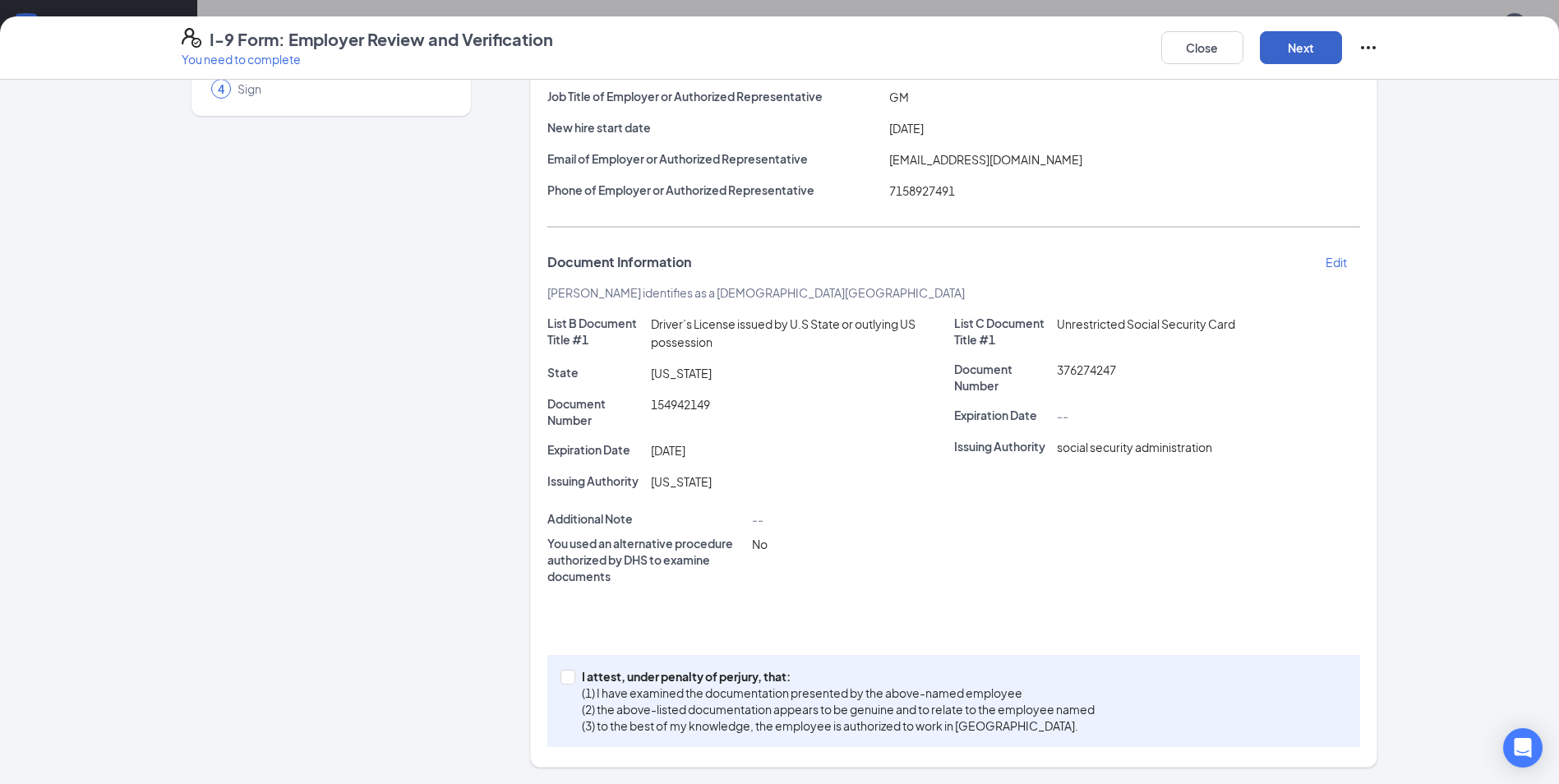
scroll to position [168, 0]
click at [562, 680] on input "I attest, under penalty of [PERSON_NAME], that: (1) I have examined the documen…" at bounding box center [566, 675] width 12 height 12
checkbox input "true"
click at [1295, 61] on button "Next" at bounding box center [1301, 48] width 82 height 33
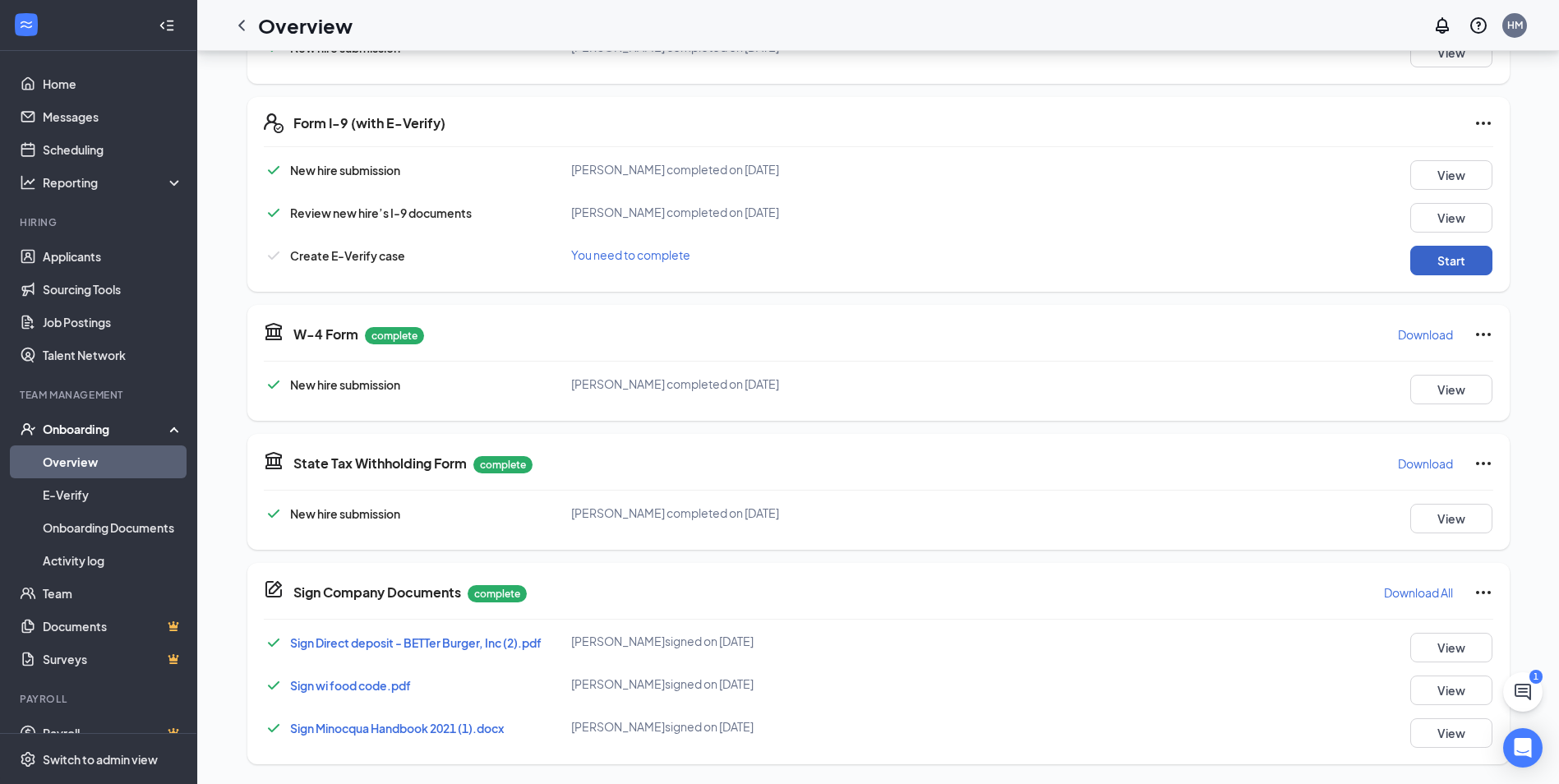
click at [1417, 259] on button "Start" at bounding box center [1451, 260] width 82 height 29
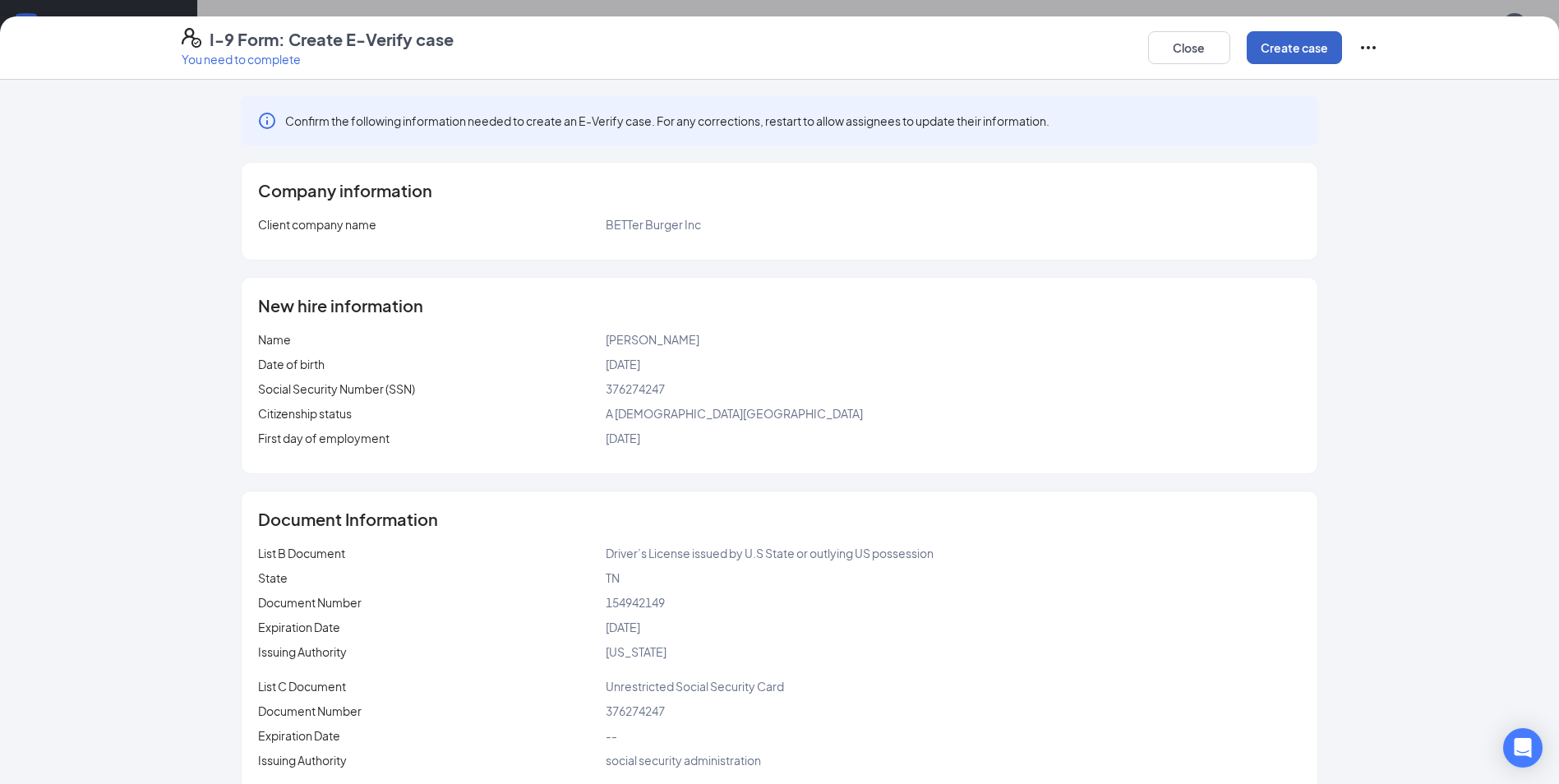
click at [1307, 49] on button "Create case" at bounding box center [1294, 48] width 95 height 33
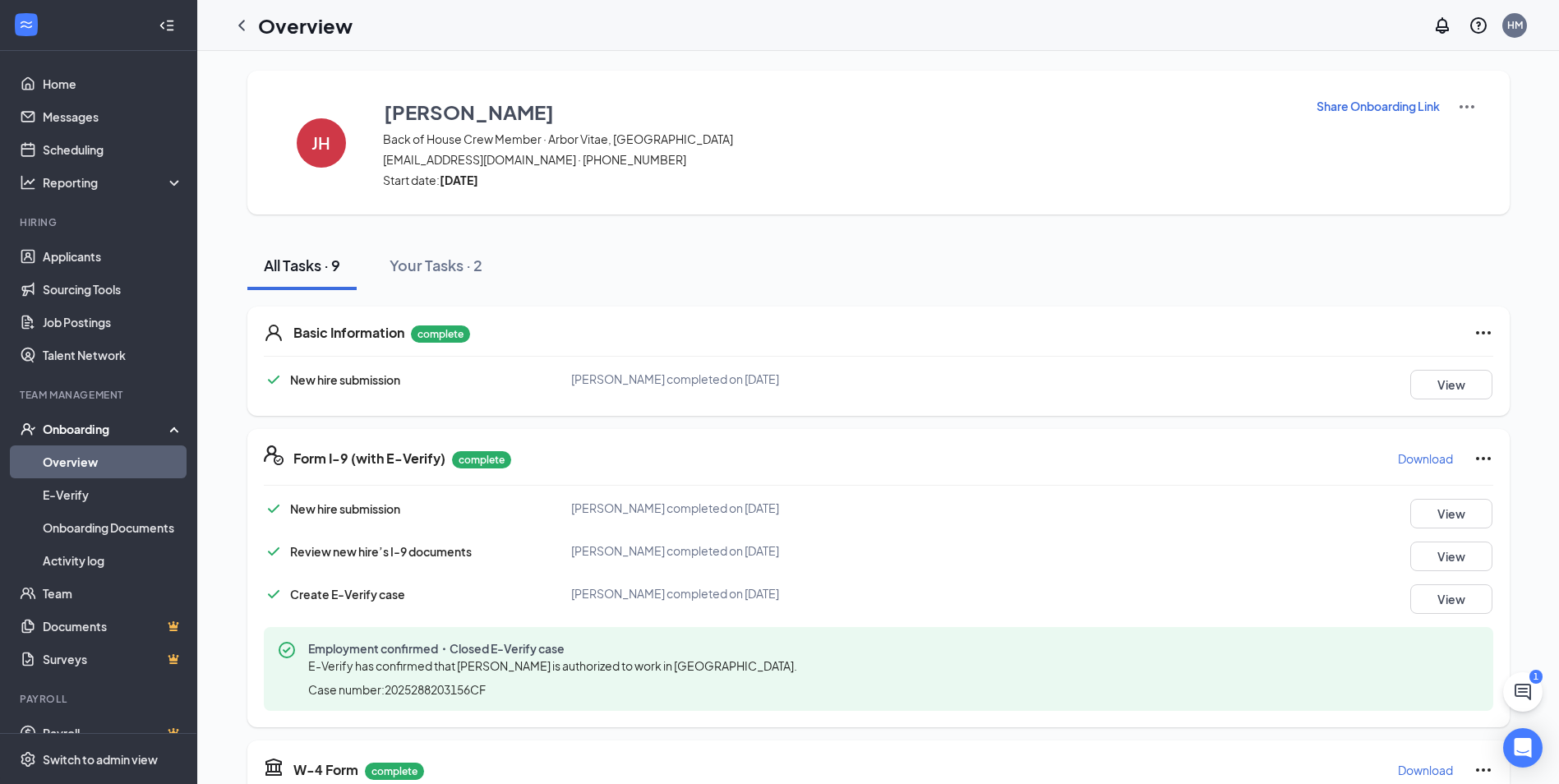
click at [105, 467] on link "Overview" at bounding box center [113, 462] width 140 height 33
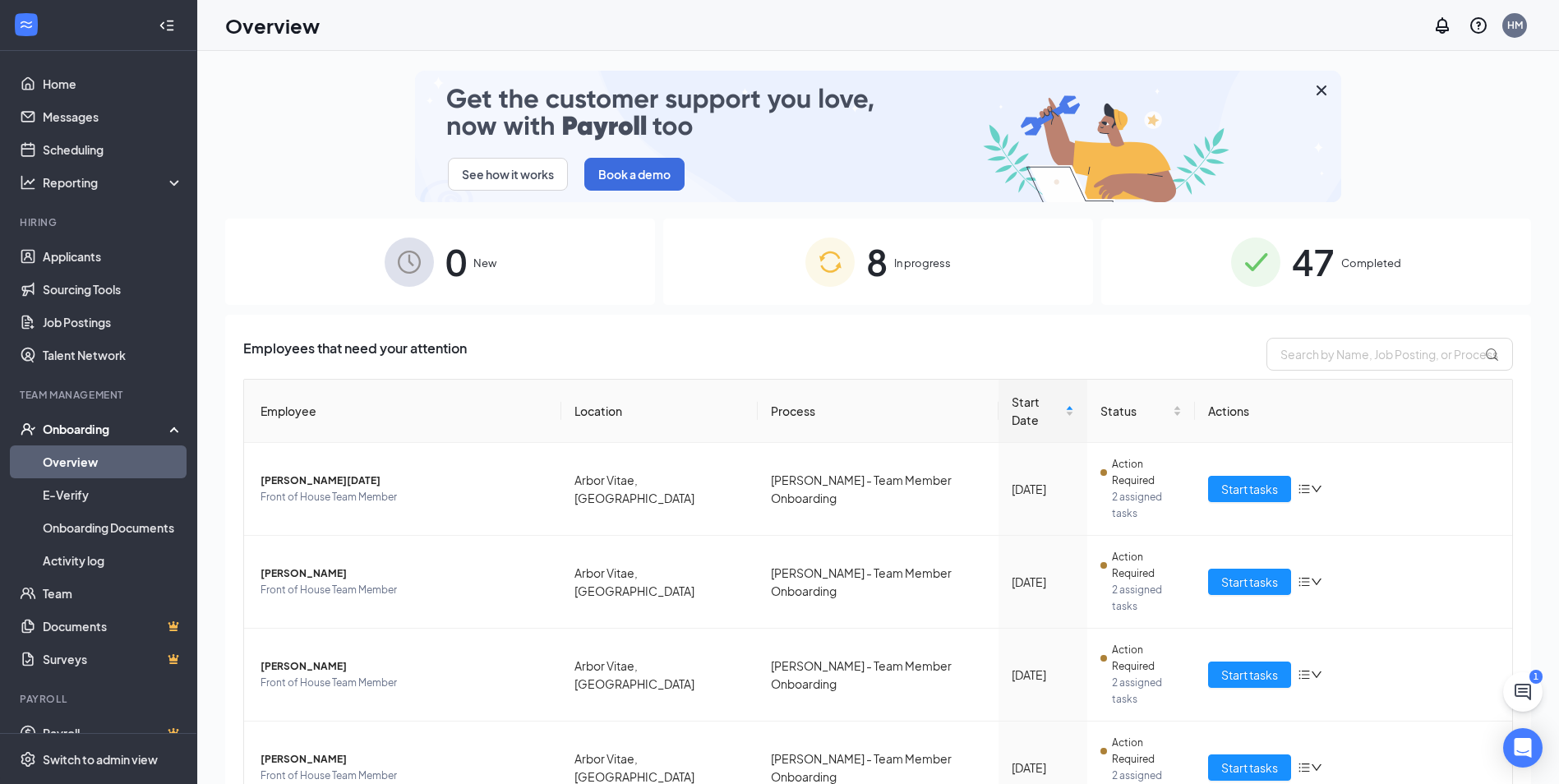
click at [1312, 262] on span "47" at bounding box center [1313, 262] width 43 height 57
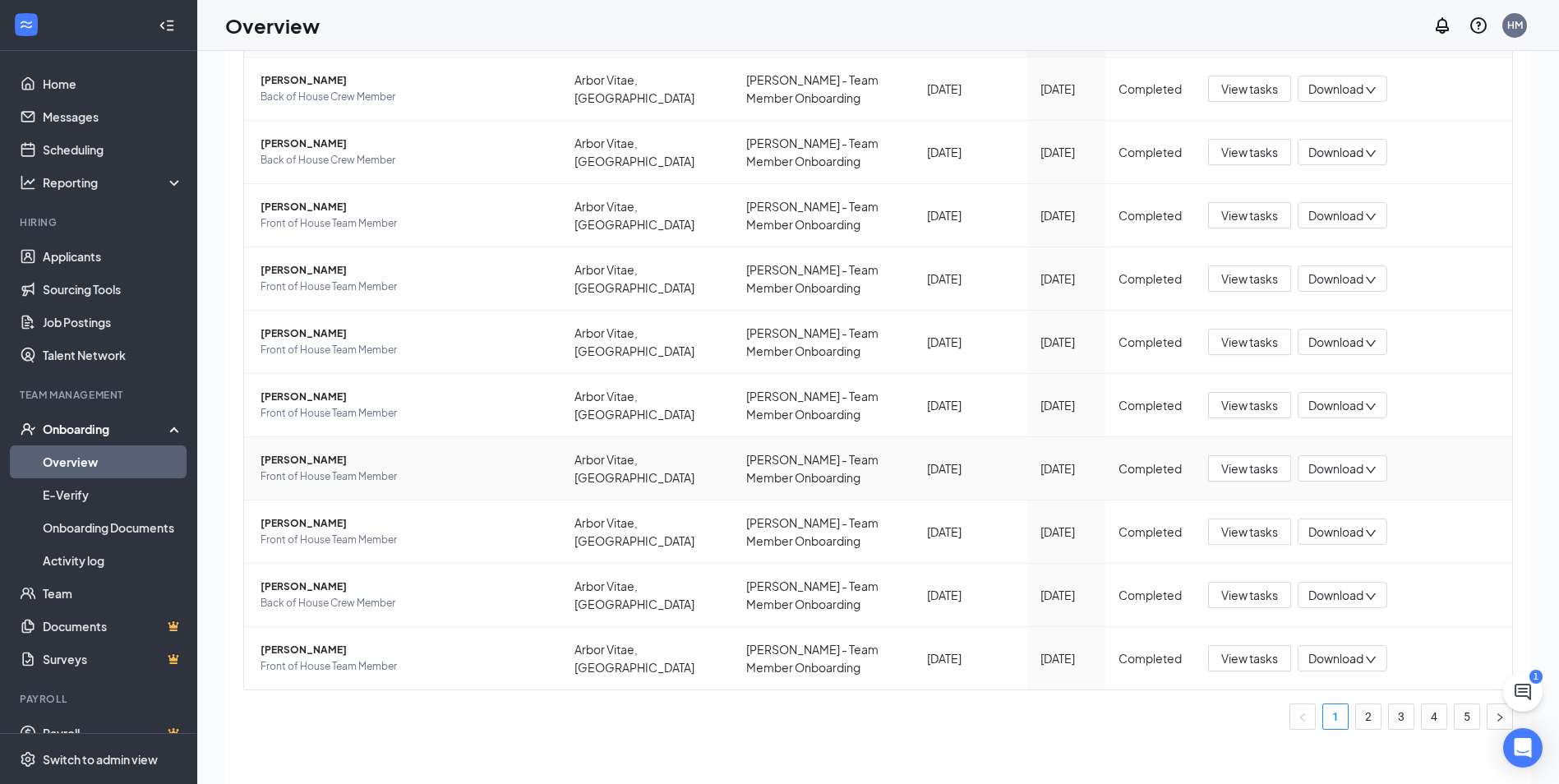
scroll to position [74, 0]
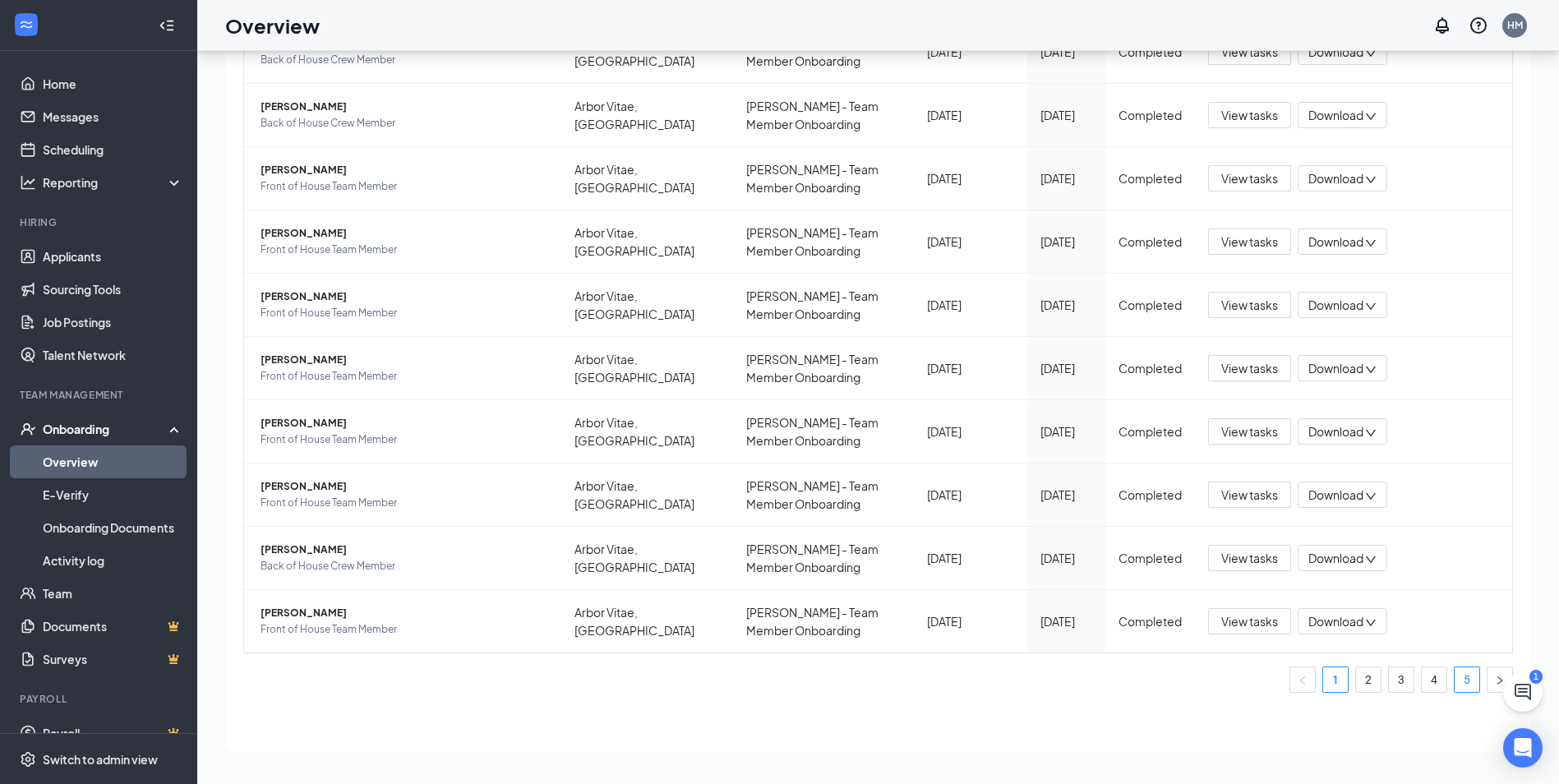
click at [1455, 687] on link "5" at bounding box center [1466, 679] width 25 height 25
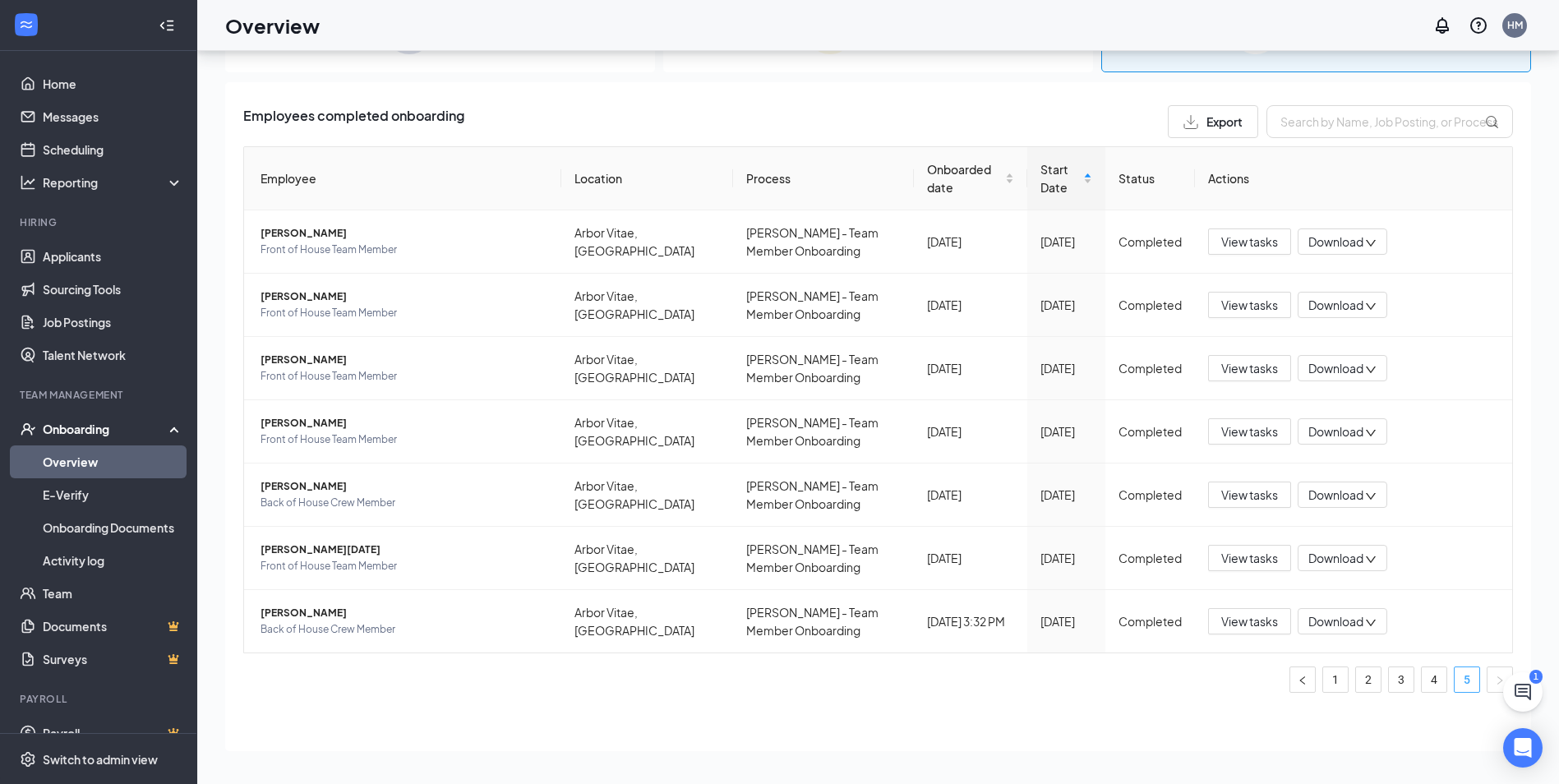
scroll to position [158, 0]
click at [336, 615] on span "[PERSON_NAME]" at bounding box center [404, 613] width 288 height 16
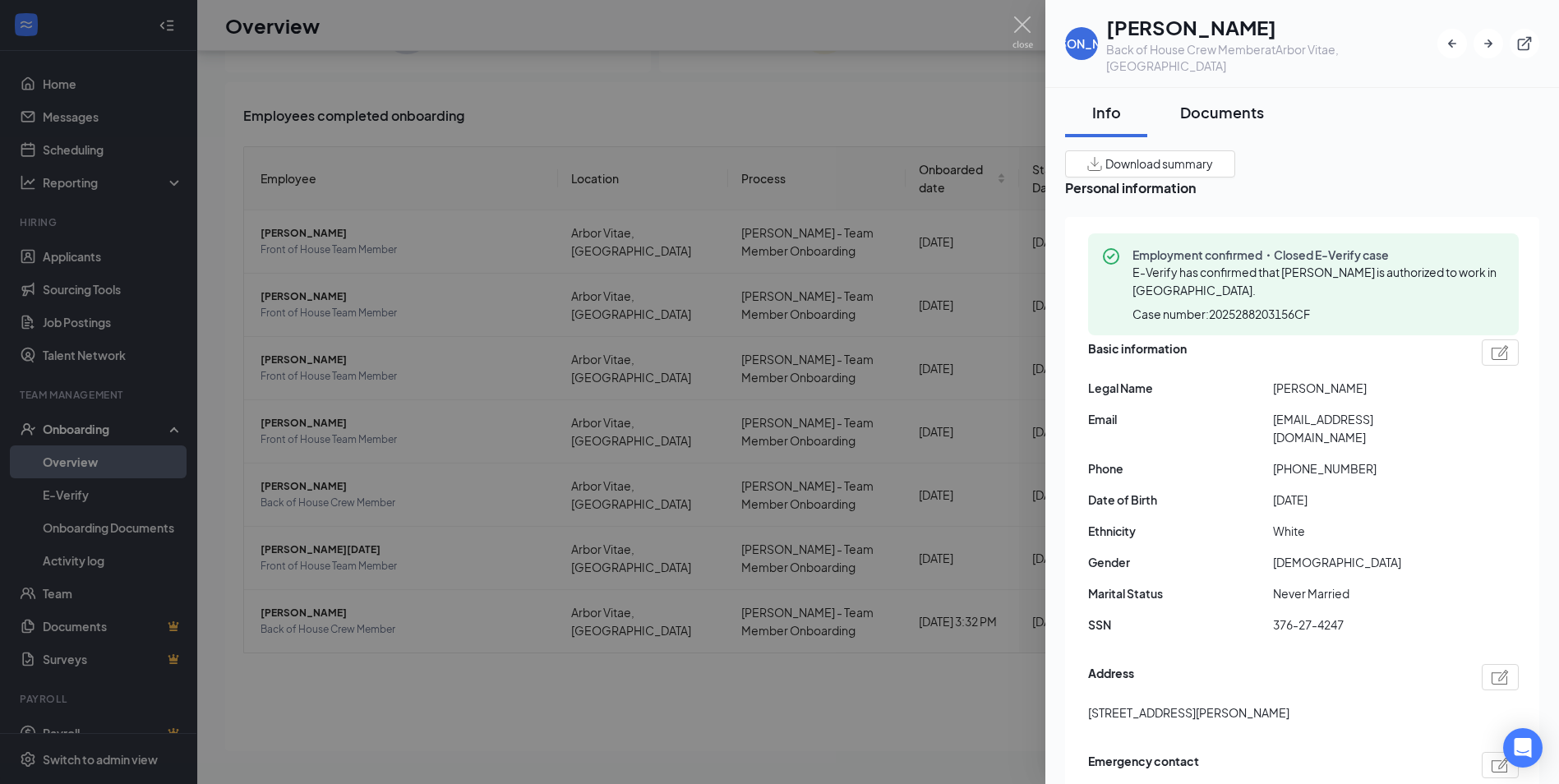
click at [1218, 102] on div "Documents" at bounding box center [1221, 112] width 83 height 20
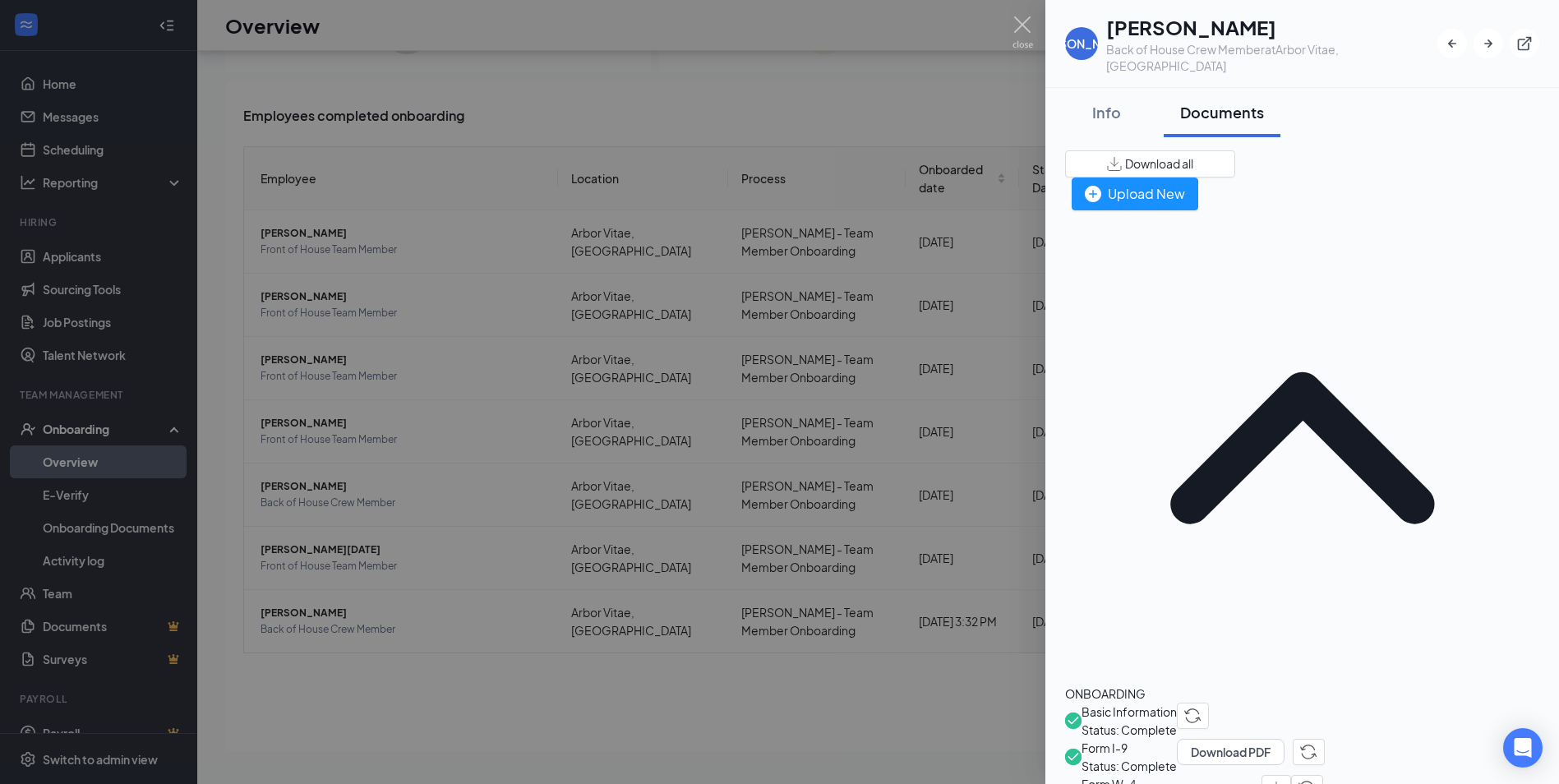
click at [1172, 702] on span "Basic Information" at bounding box center [1129, 712] width 95 height 18
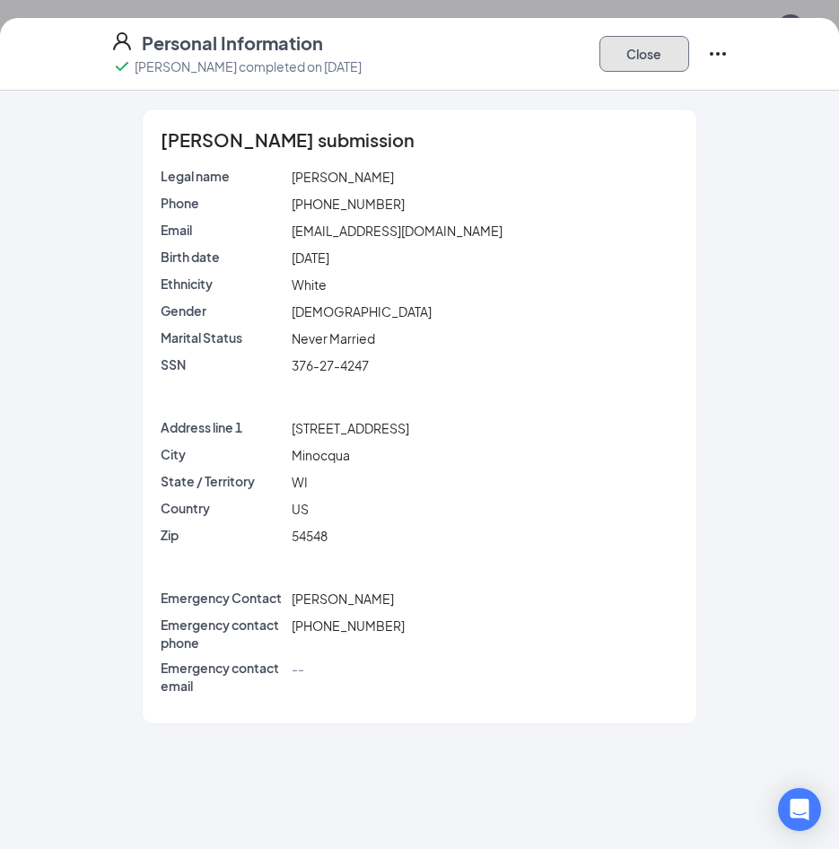
click at [649, 55] on button "Close" at bounding box center [644, 54] width 90 height 36
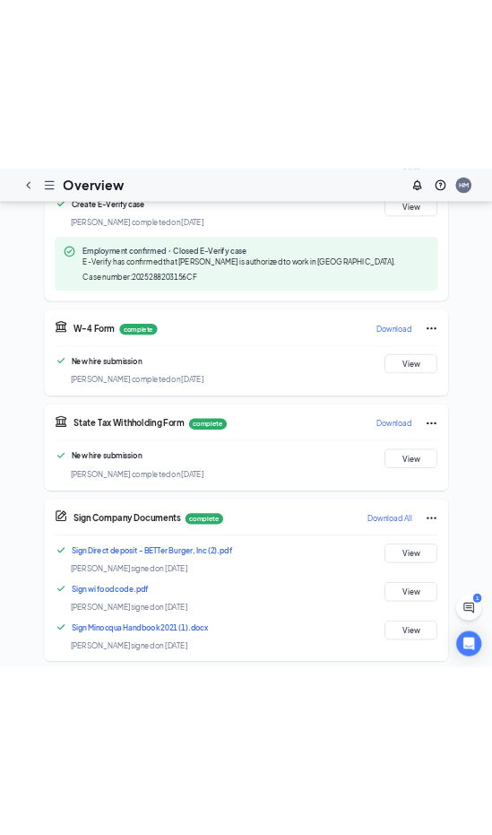
scroll to position [663, 0]
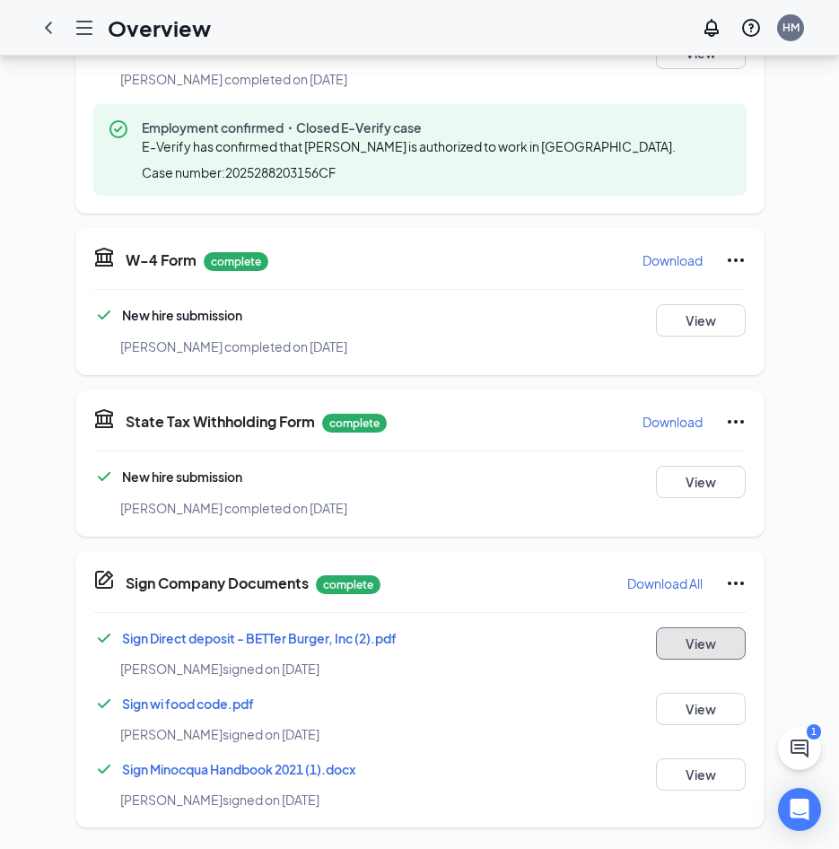
click at [706, 640] on button "View" at bounding box center [701, 643] width 90 height 32
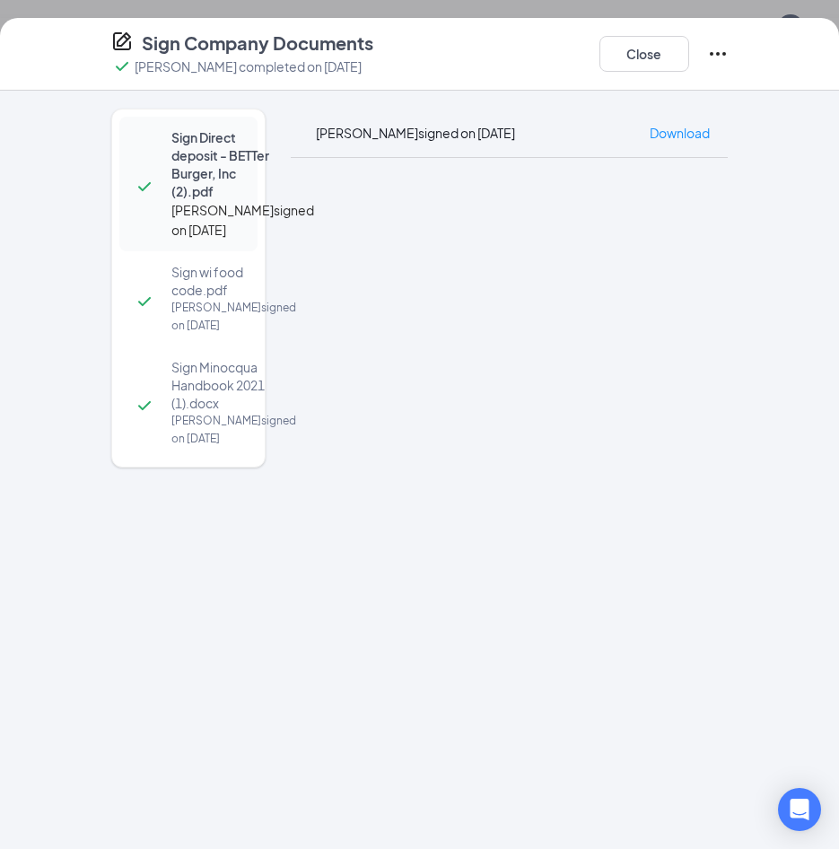
click at [666, 138] on span "Download" at bounding box center [679, 133] width 60 height 16
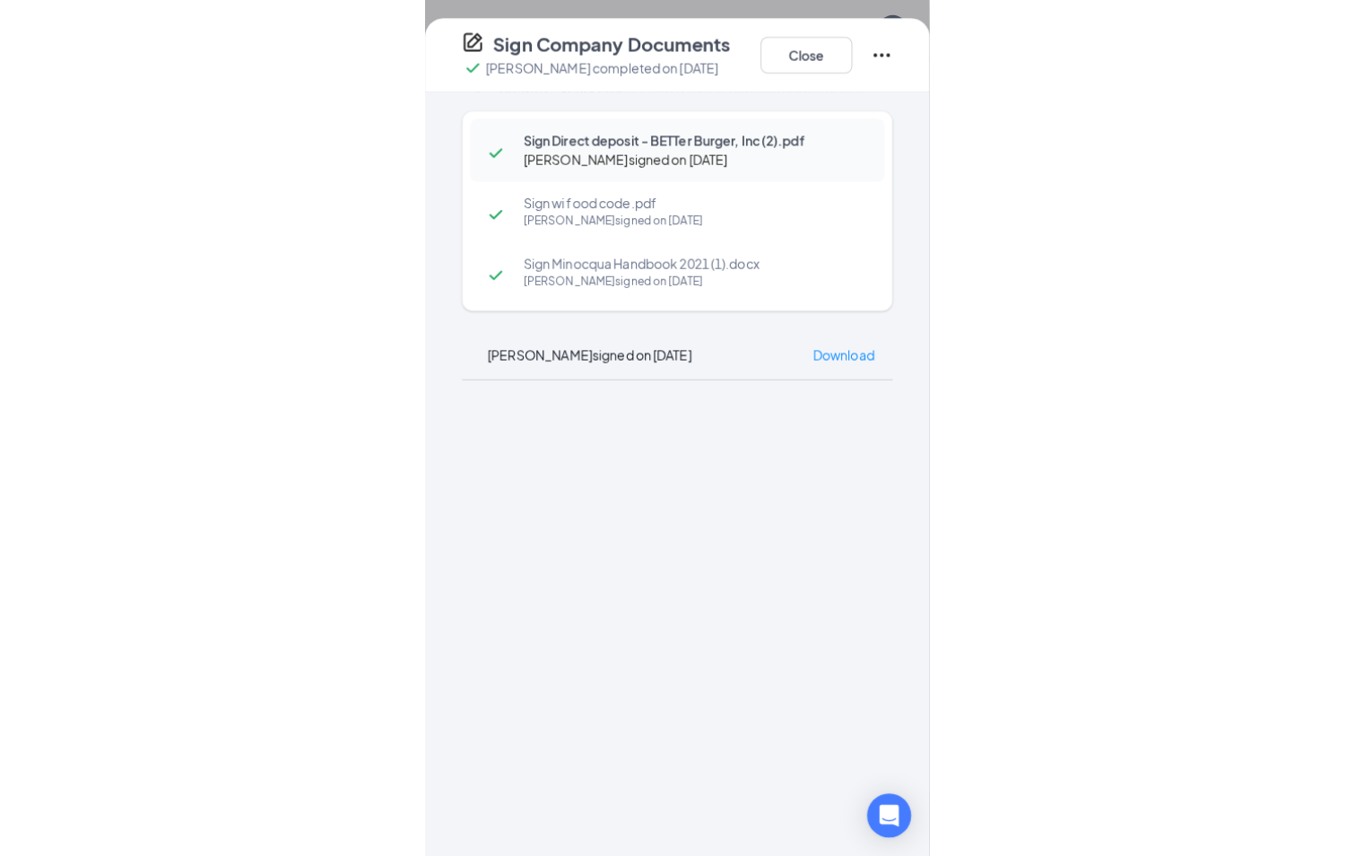
scroll to position [490, 0]
